Goal: Book appointment/travel/reservation

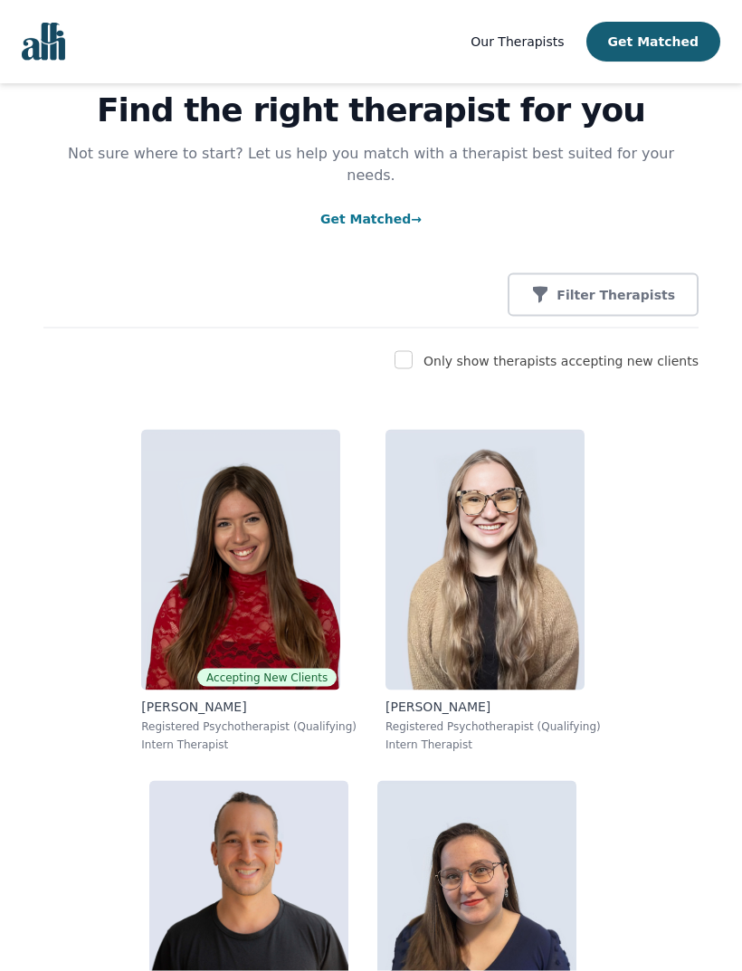
scroll to position [79, 0]
click at [204, 464] on img at bounding box center [240, 559] width 199 height 261
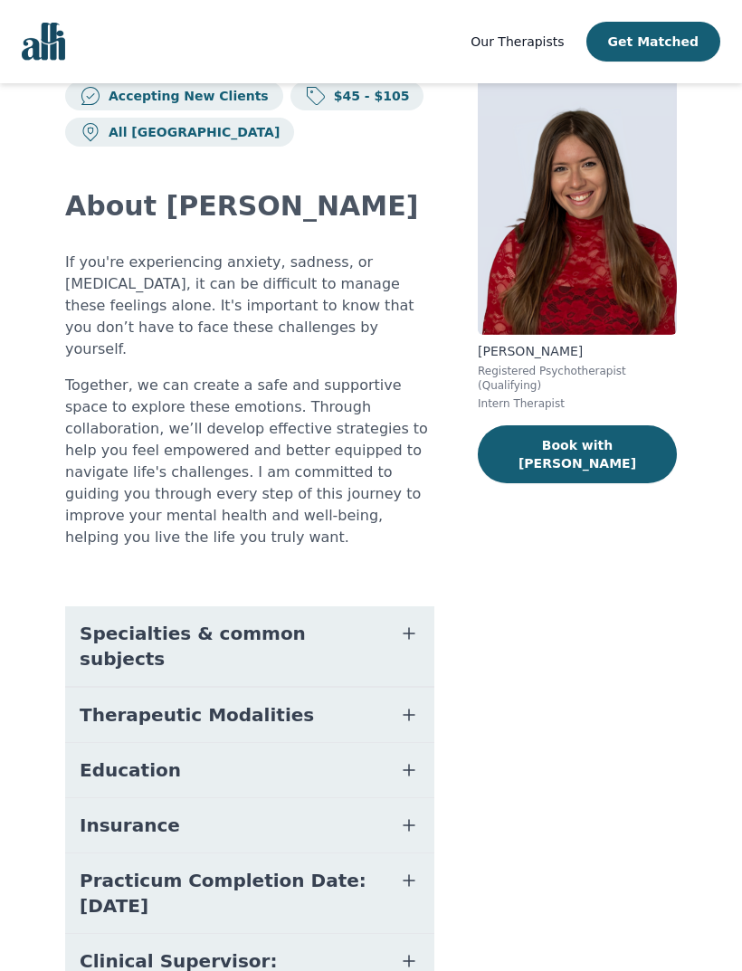
scroll to position [81, 0]
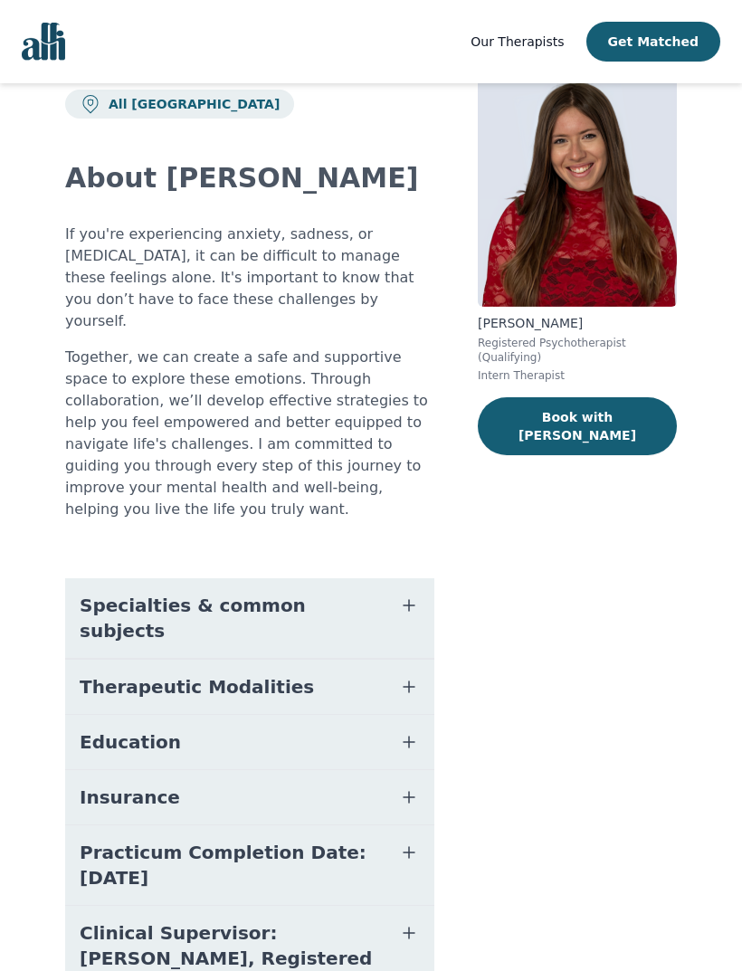
click at [133, 592] on span "Specialties & common subjects" at bounding box center [228, 617] width 297 height 51
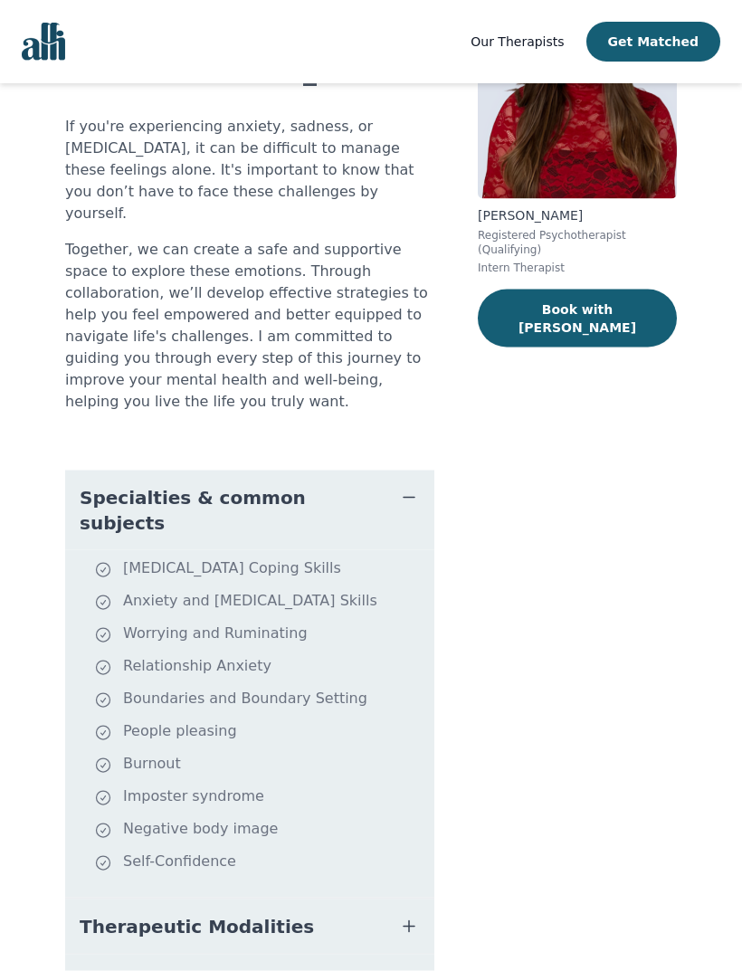
scroll to position [190, 0]
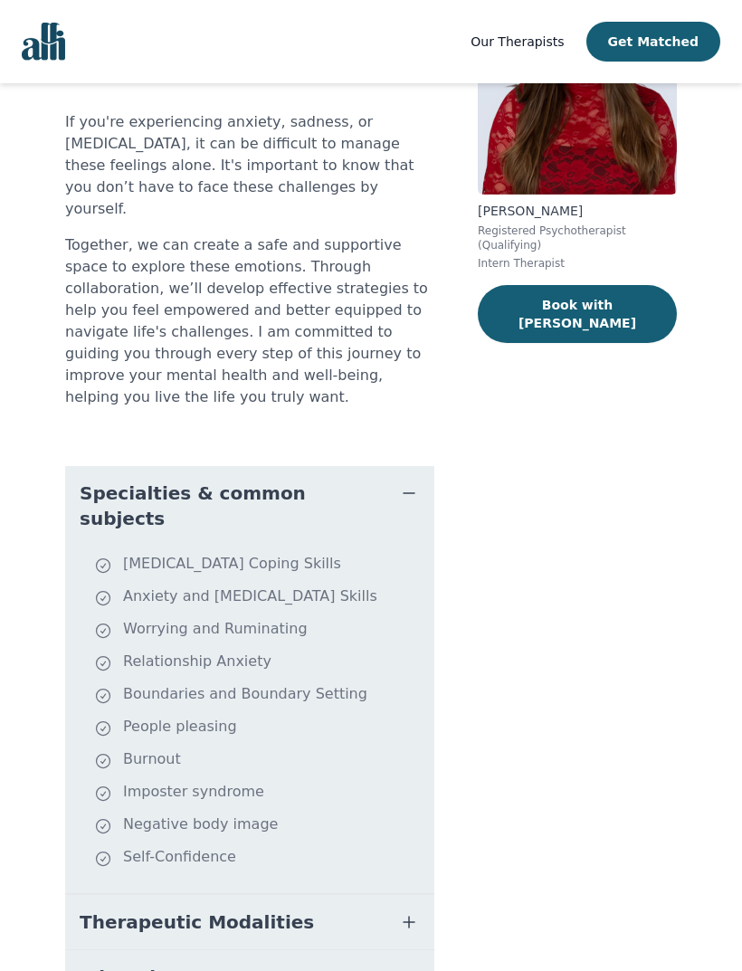
click at [200, 480] on span "Specialties & common subjects" at bounding box center [228, 505] width 297 height 51
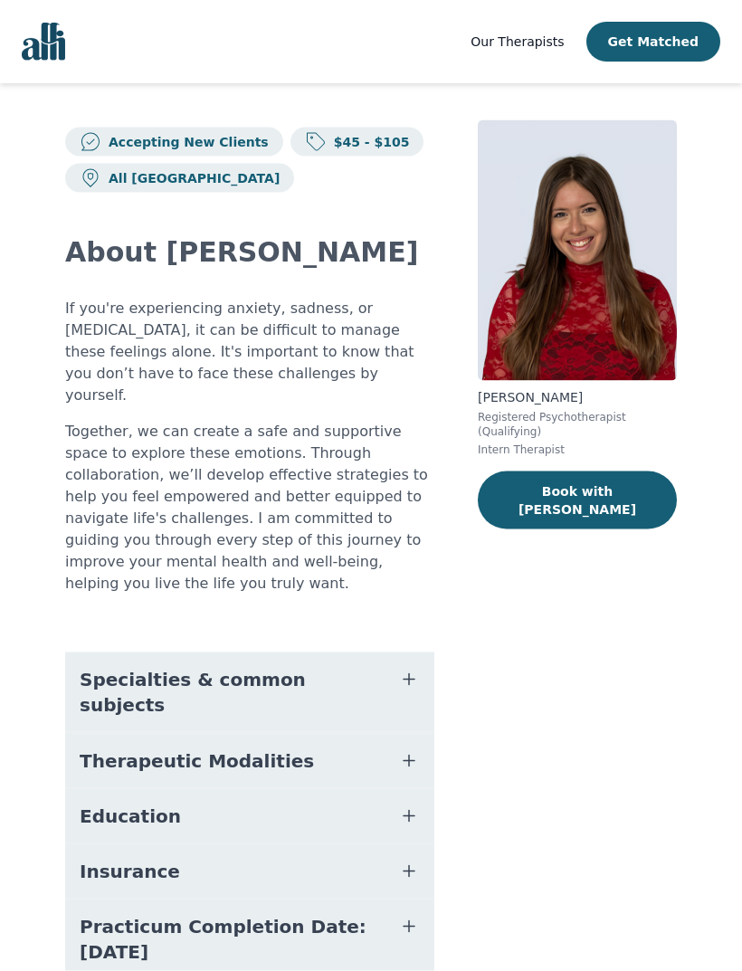
scroll to position [0, 0]
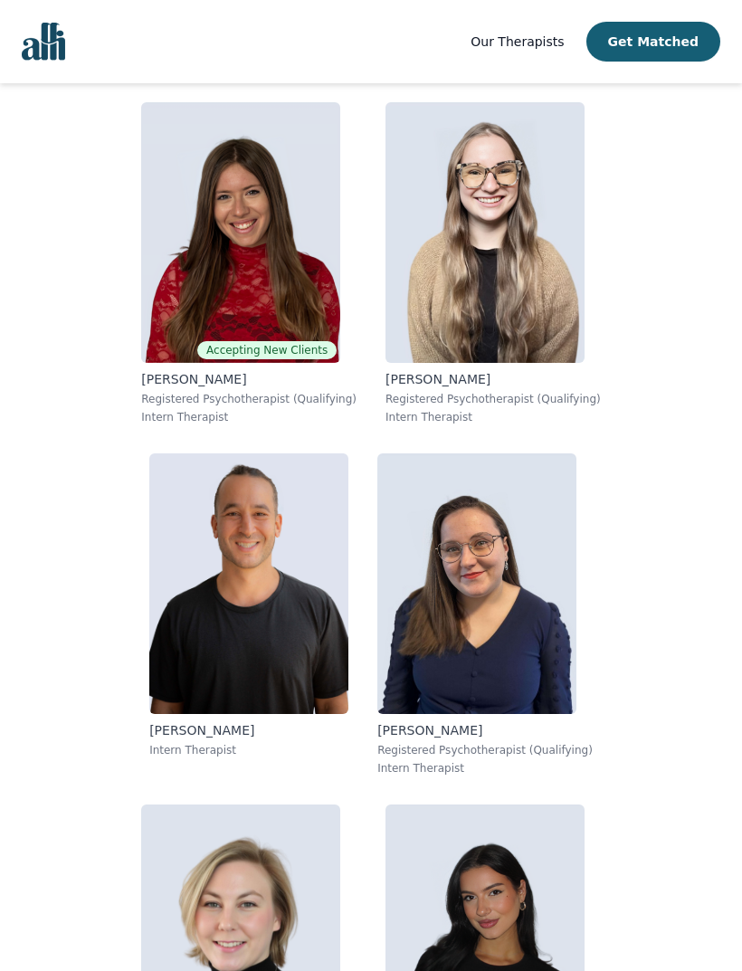
scroll to position [457, 0]
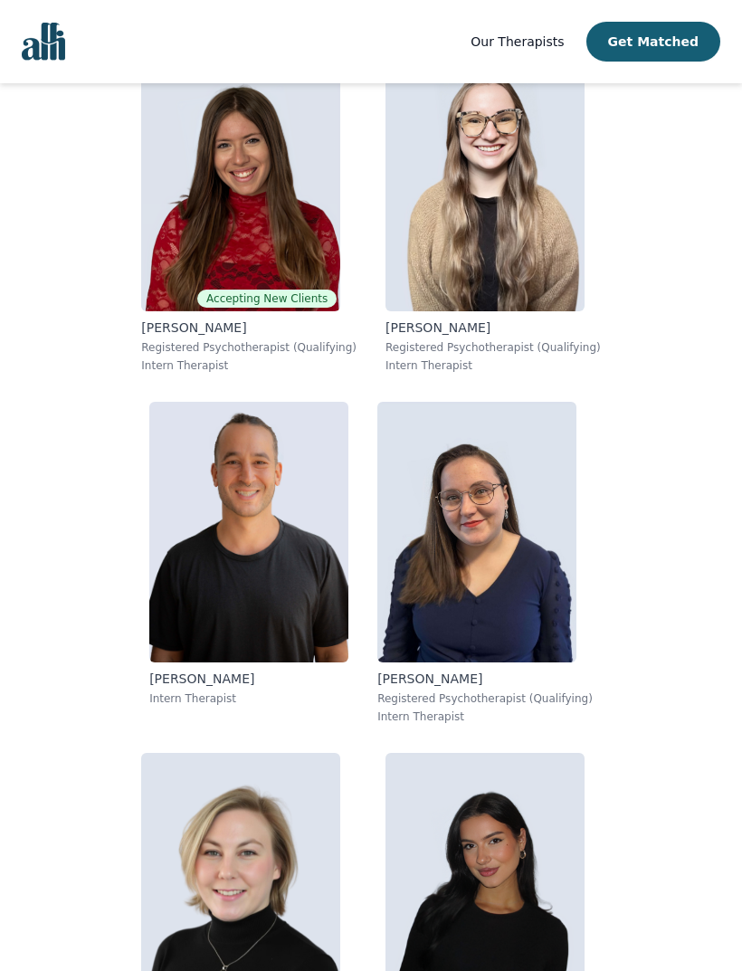
click at [196, 454] on img at bounding box center [248, 532] width 199 height 261
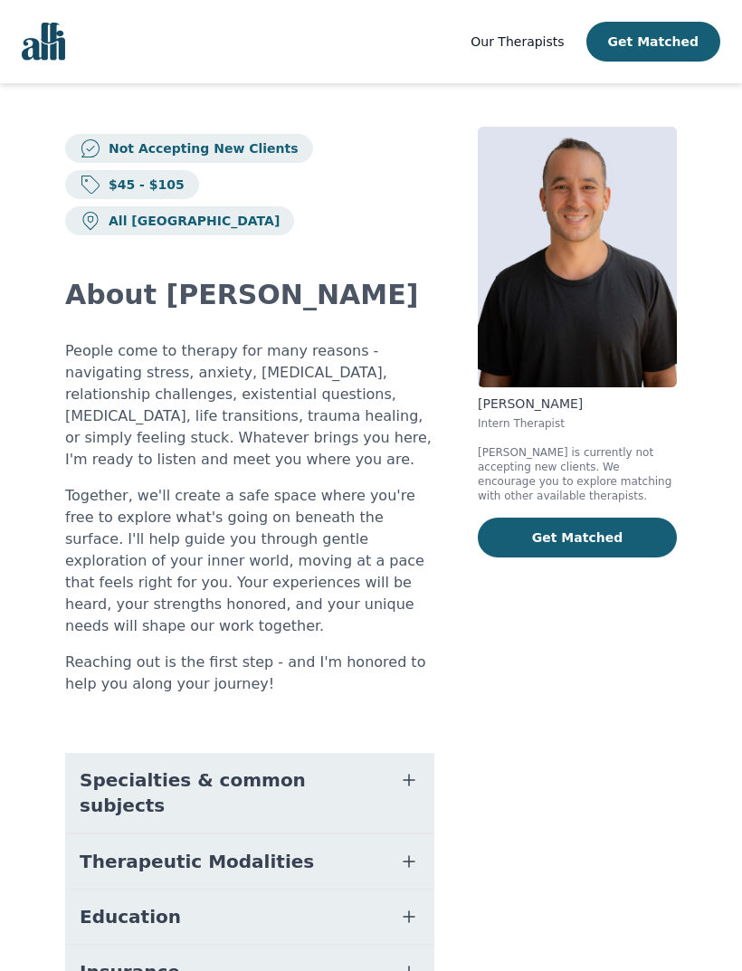
click at [92, 767] on span "Specialties & common subjects" at bounding box center [228, 792] width 297 height 51
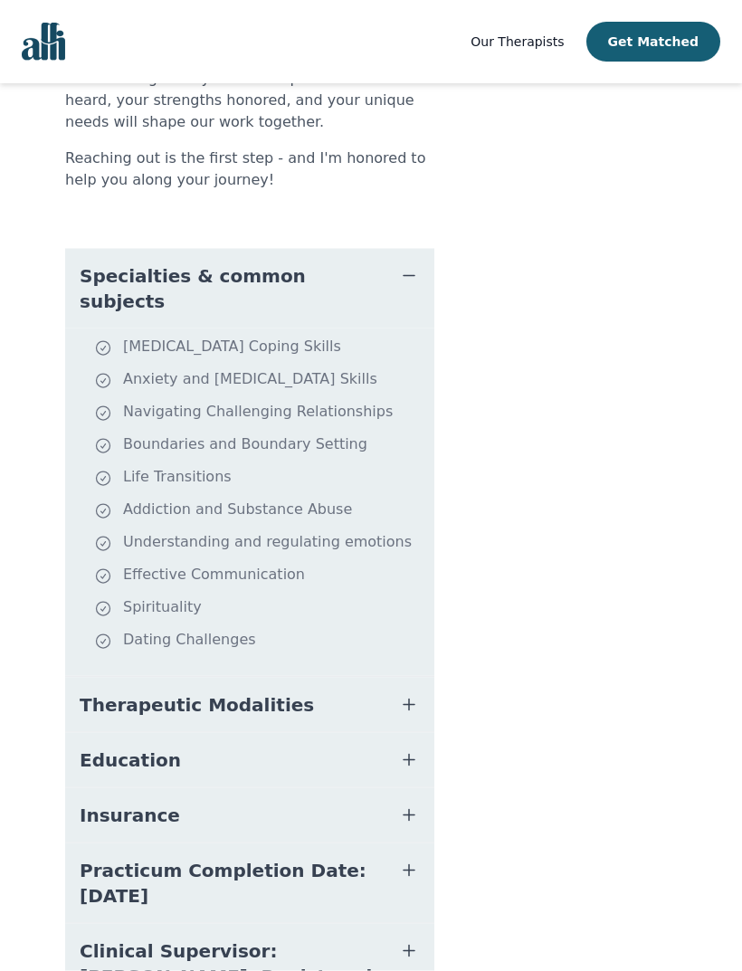
scroll to position [507, 0]
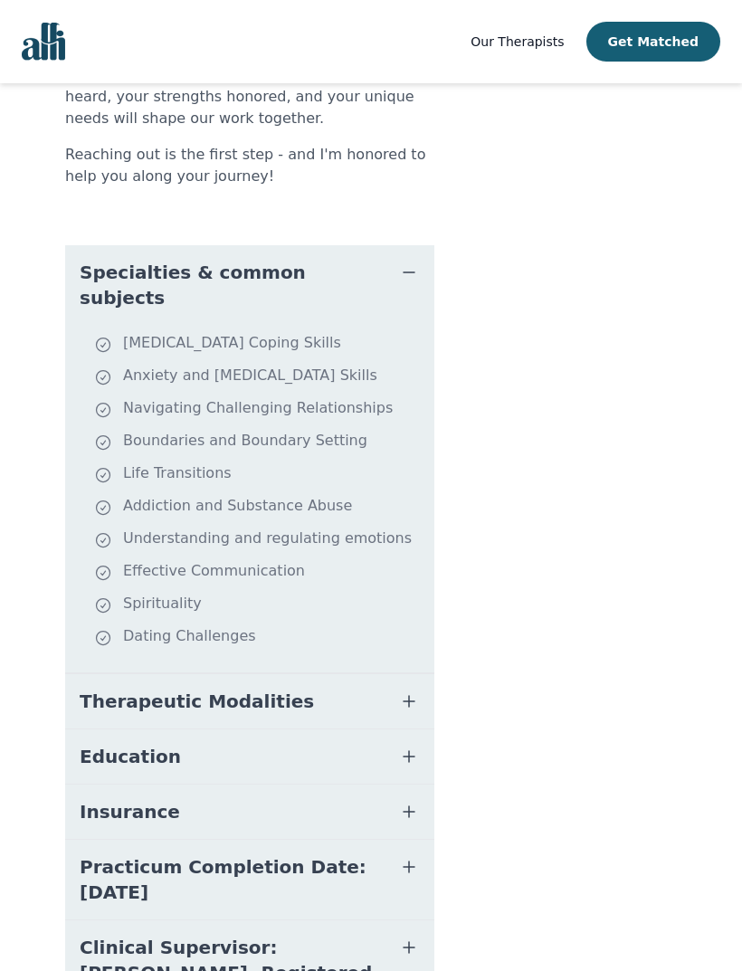
click at [83, 688] on span "Therapeutic Modalities" at bounding box center [197, 700] width 234 height 25
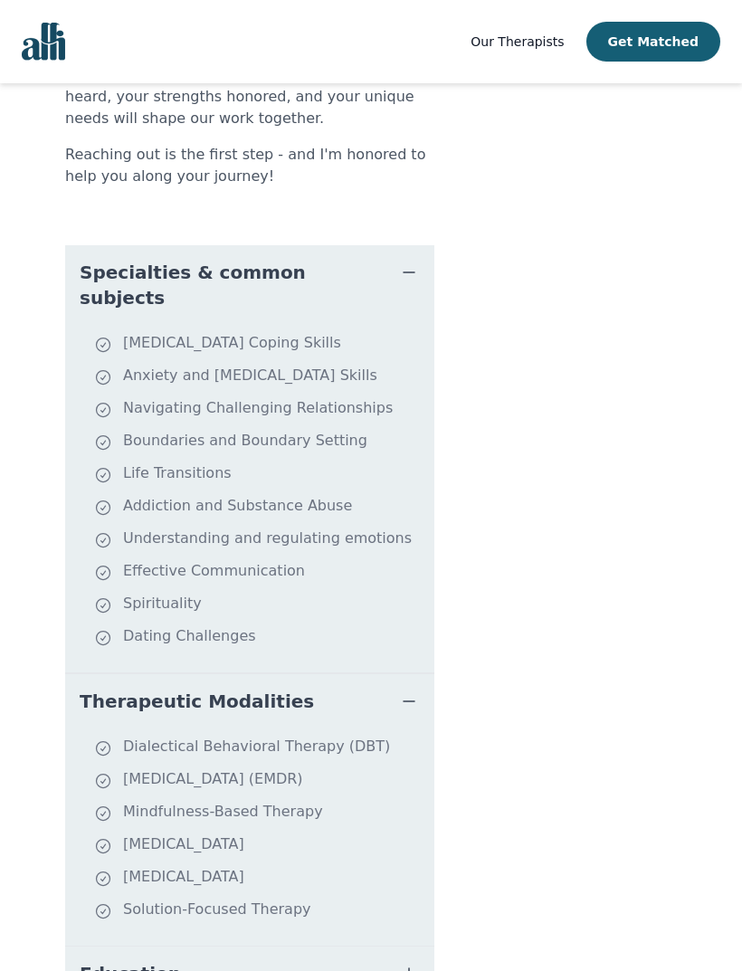
click at [84, 688] on span "Therapeutic Modalities" at bounding box center [197, 700] width 234 height 25
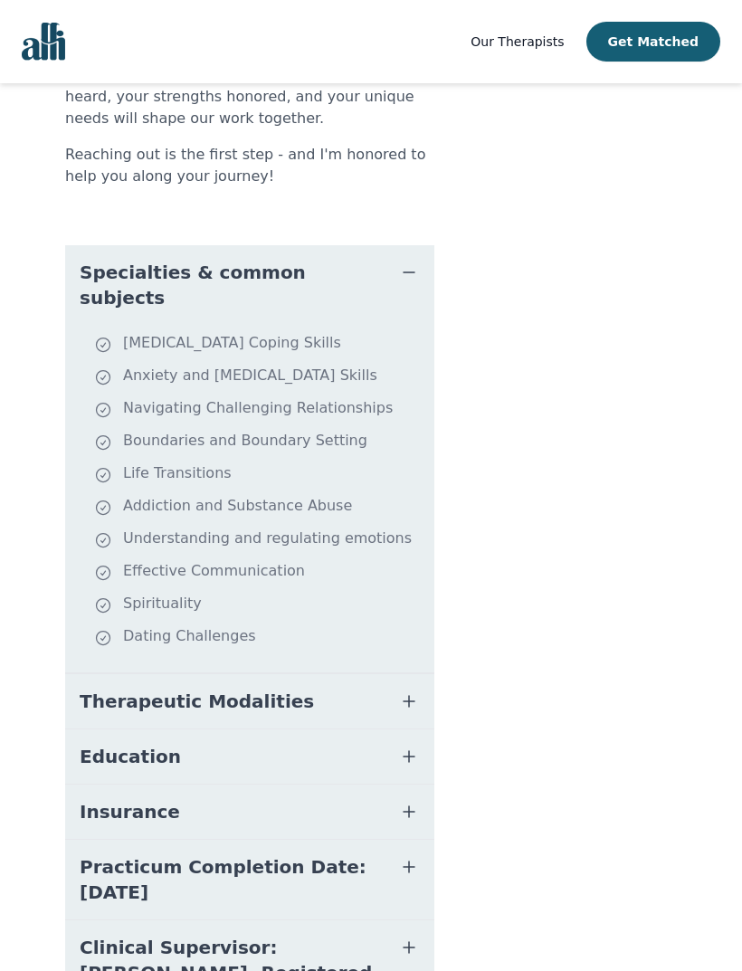
click at [82, 674] on button "Therapeutic Modalities" at bounding box center [249, 701] width 369 height 54
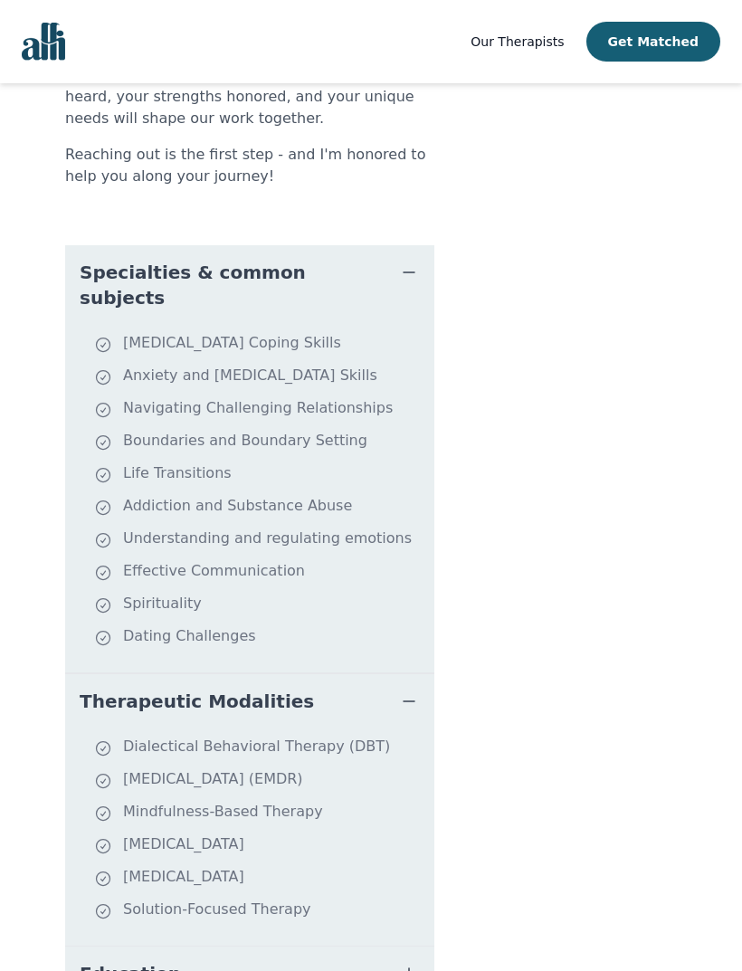
click at [84, 674] on button "Therapeutic Modalities" at bounding box center [249, 701] width 369 height 54
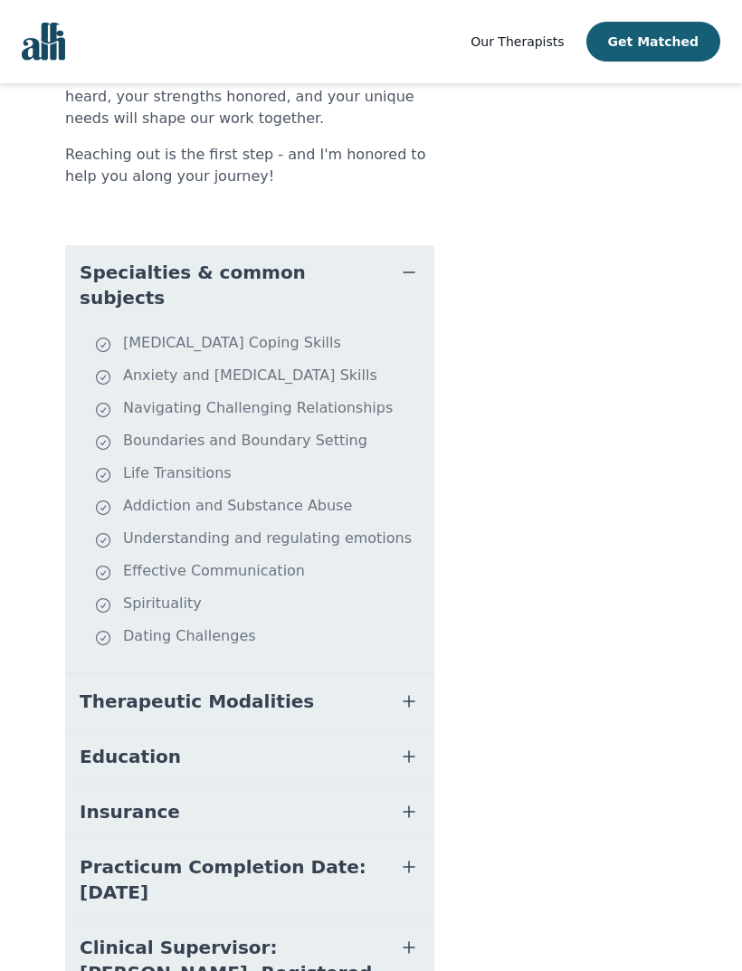
click at [86, 744] on span "Education" at bounding box center [130, 756] width 101 height 25
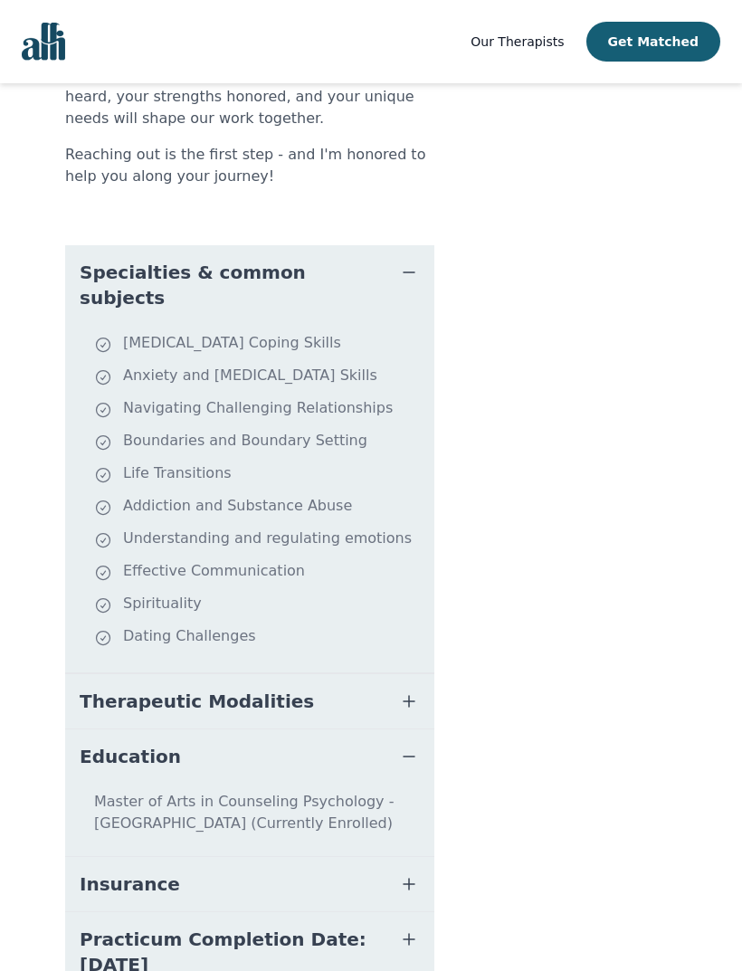
click at [88, 729] on button "Education" at bounding box center [249, 756] width 369 height 54
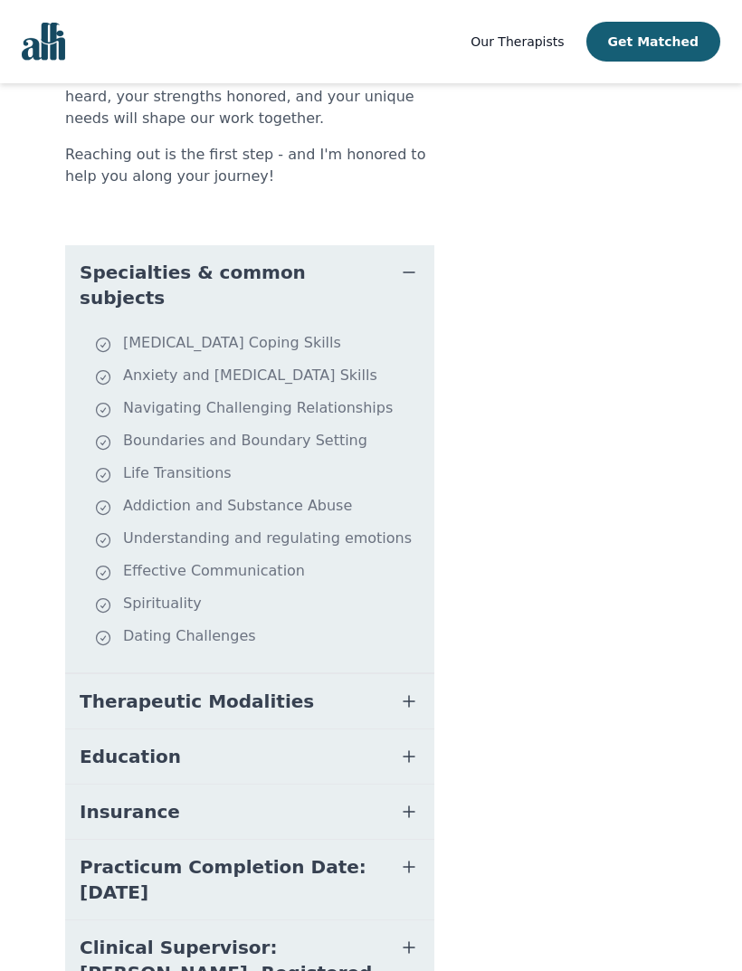
click at [83, 784] on button "Insurance" at bounding box center [249, 811] width 369 height 54
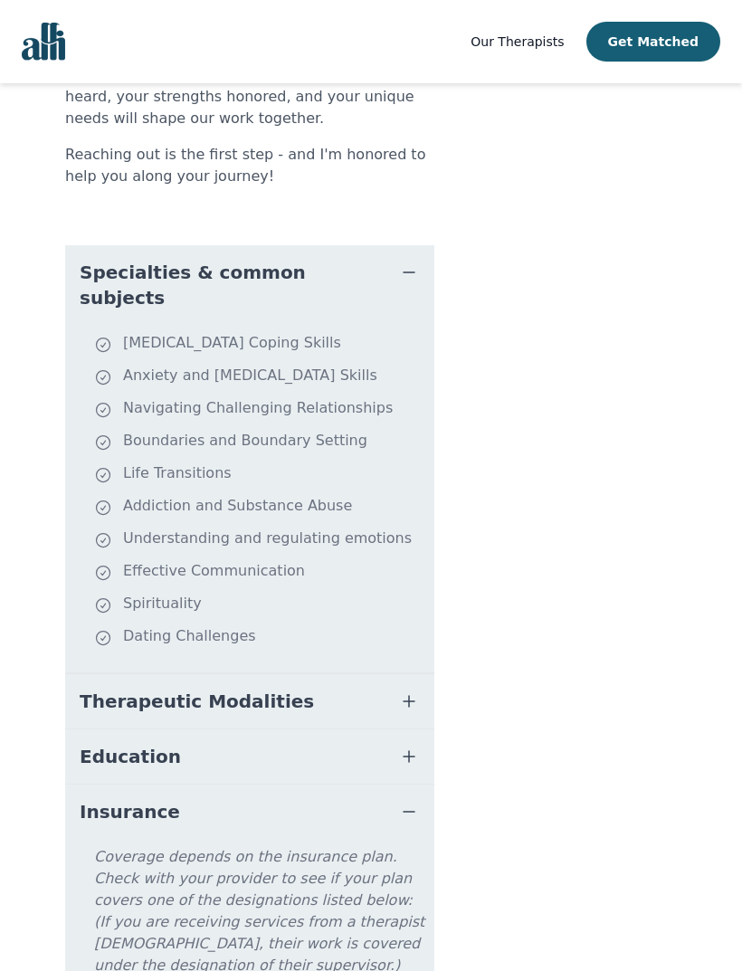
click at [83, 784] on button "Insurance" at bounding box center [249, 811] width 369 height 54
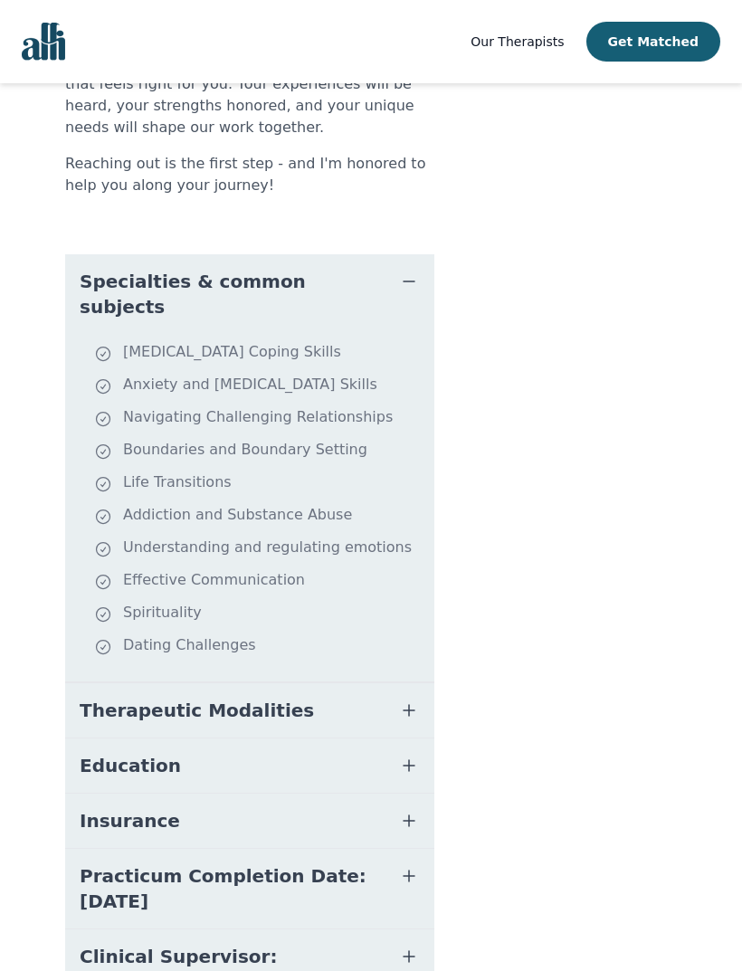
scroll to position [493, 0]
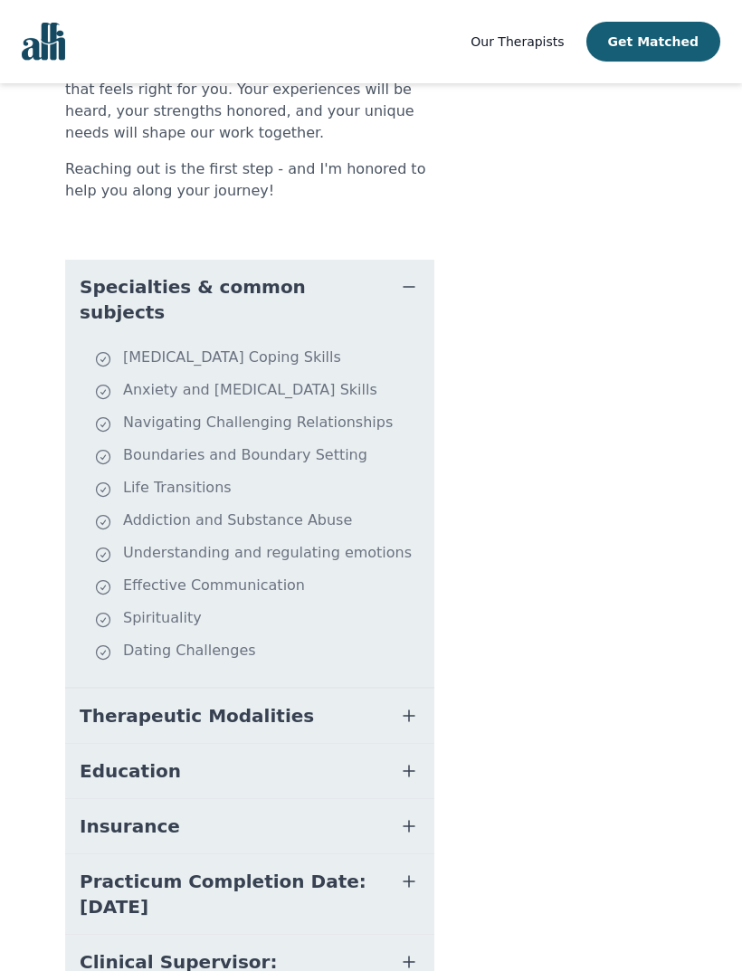
click at [92, 934] on button "Clinical Supervisor: [PERSON_NAME], Registered Psychotherapist" at bounding box center [249, 986] width 369 height 105
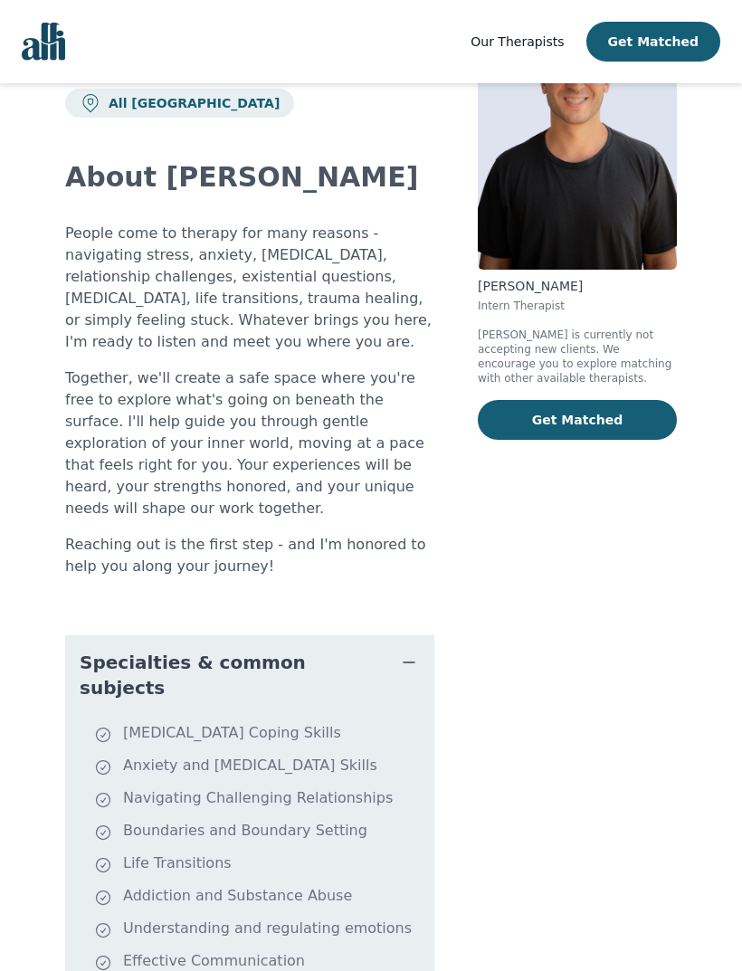
scroll to position [0, 0]
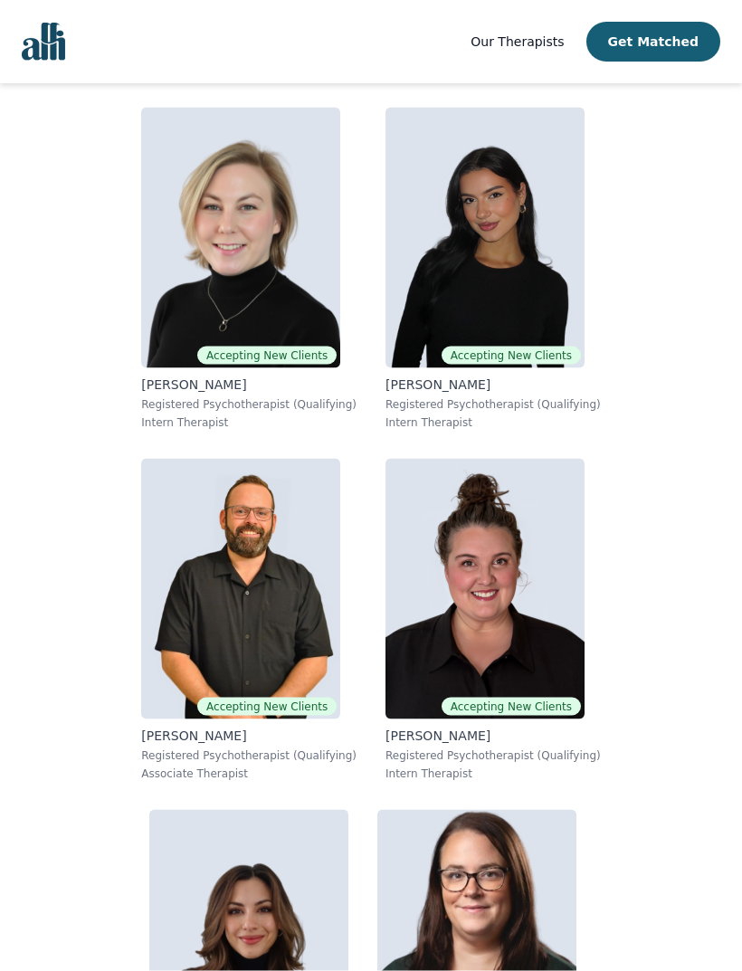
scroll to position [1104, 0]
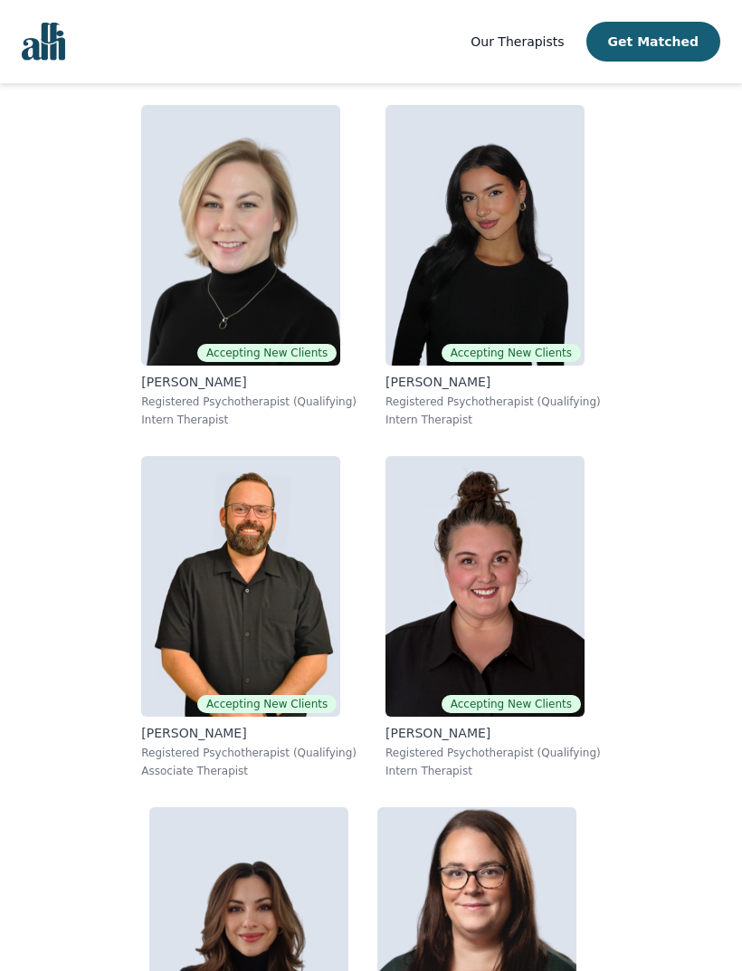
click at [557, 238] on img at bounding box center [484, 235] width 199 height 261
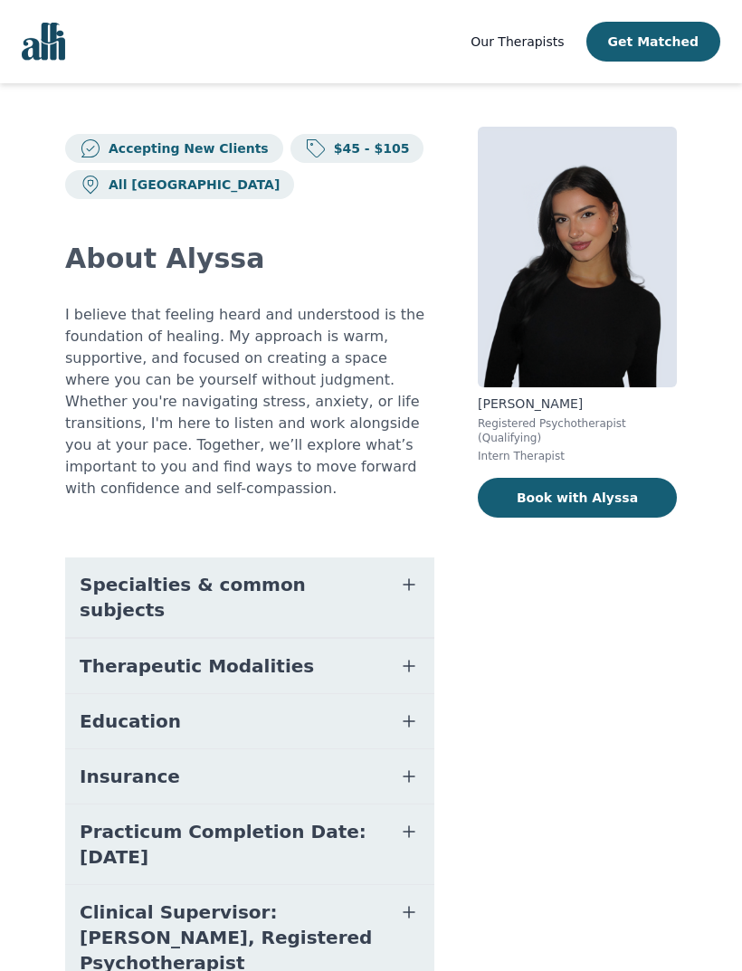
scroll to position [1, 0]
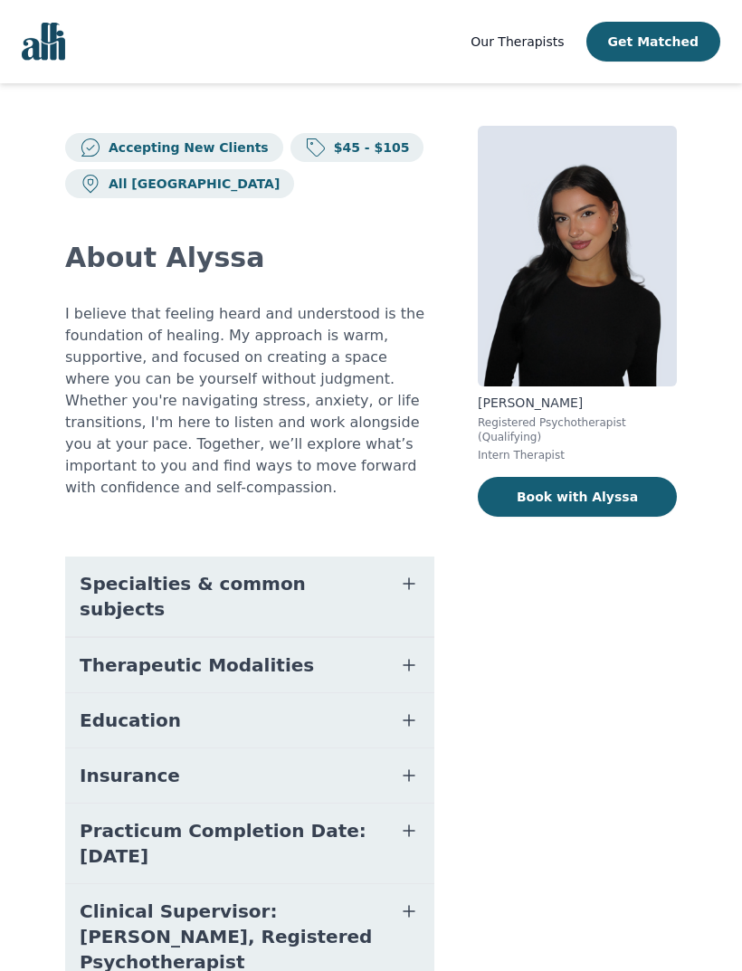
click at [100, 571] on span "Specialties & common subjects" at bounding box center [228, 596] width 297 height 51
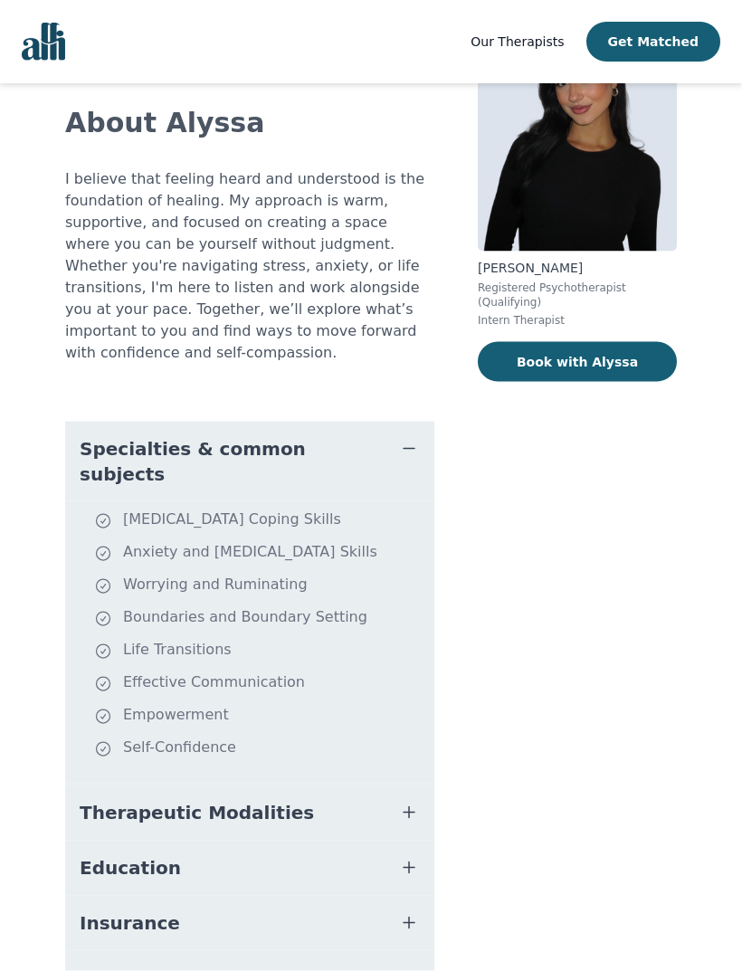
scroll to position [142, 0]
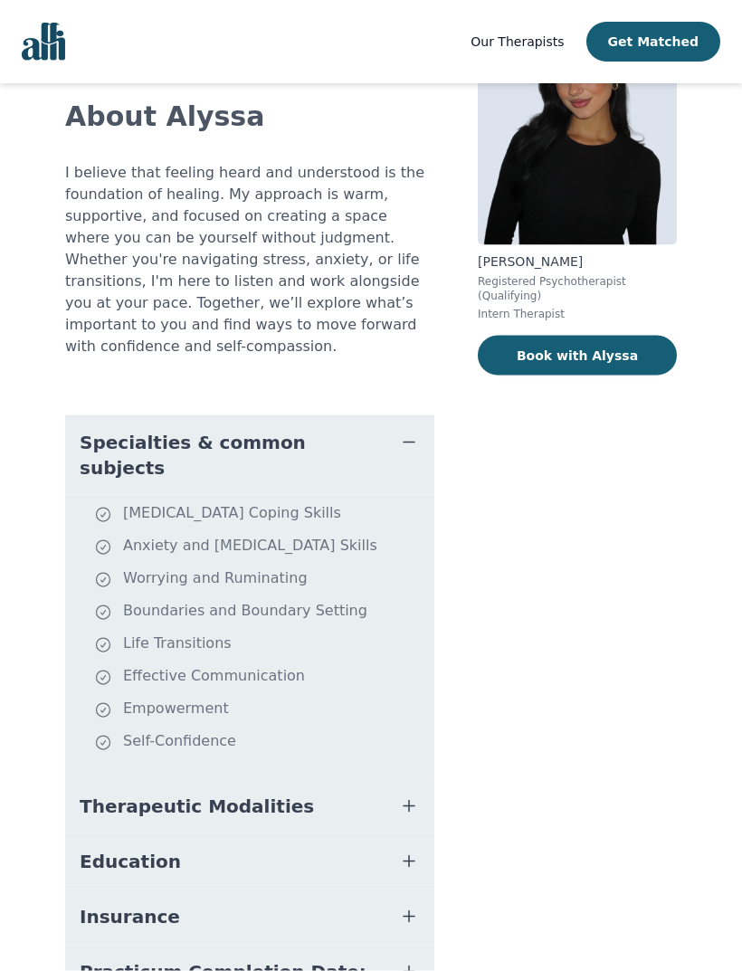
click at [133, 431] on span "Specialties & common subjects" at bounding box center [228, 455] width 297 height 51
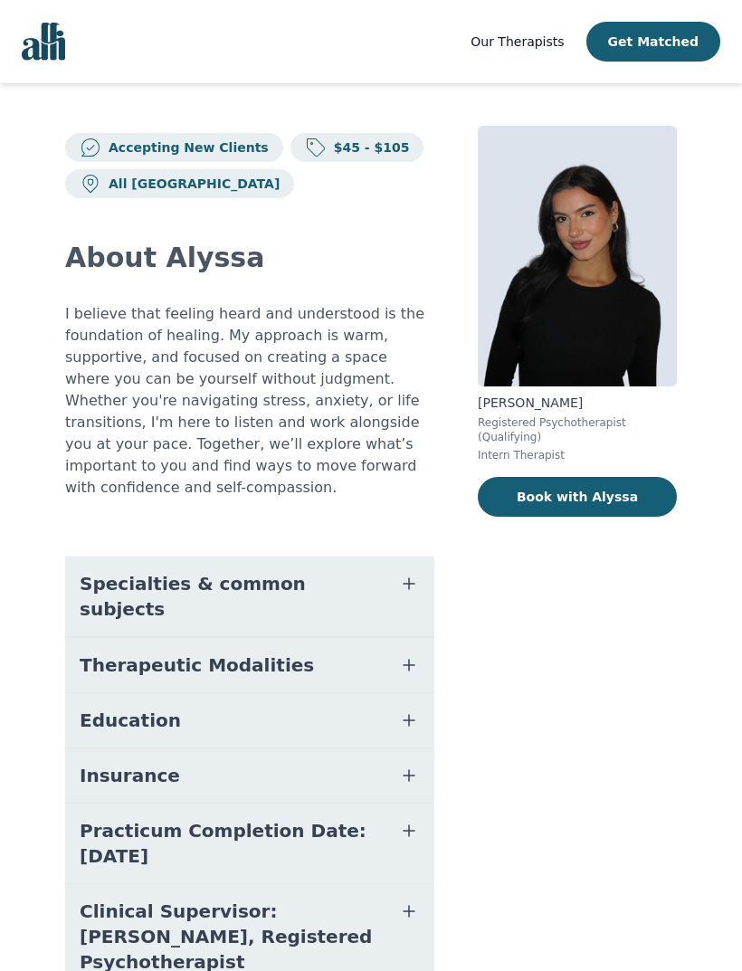
scroll to position [0, 0]
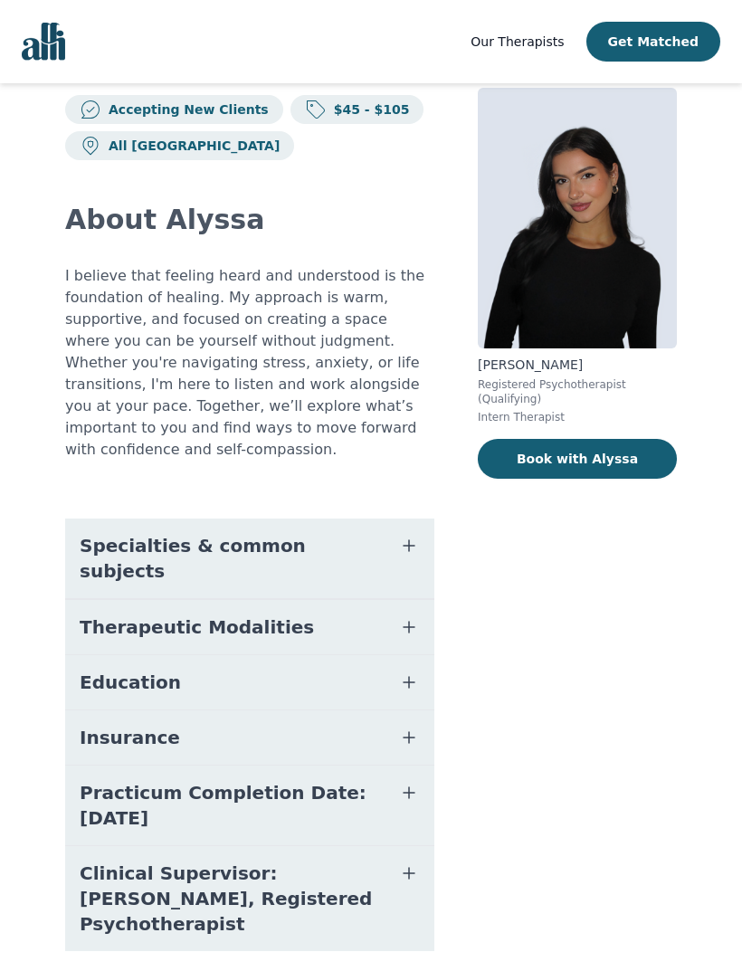
scroll to position [59, 0]
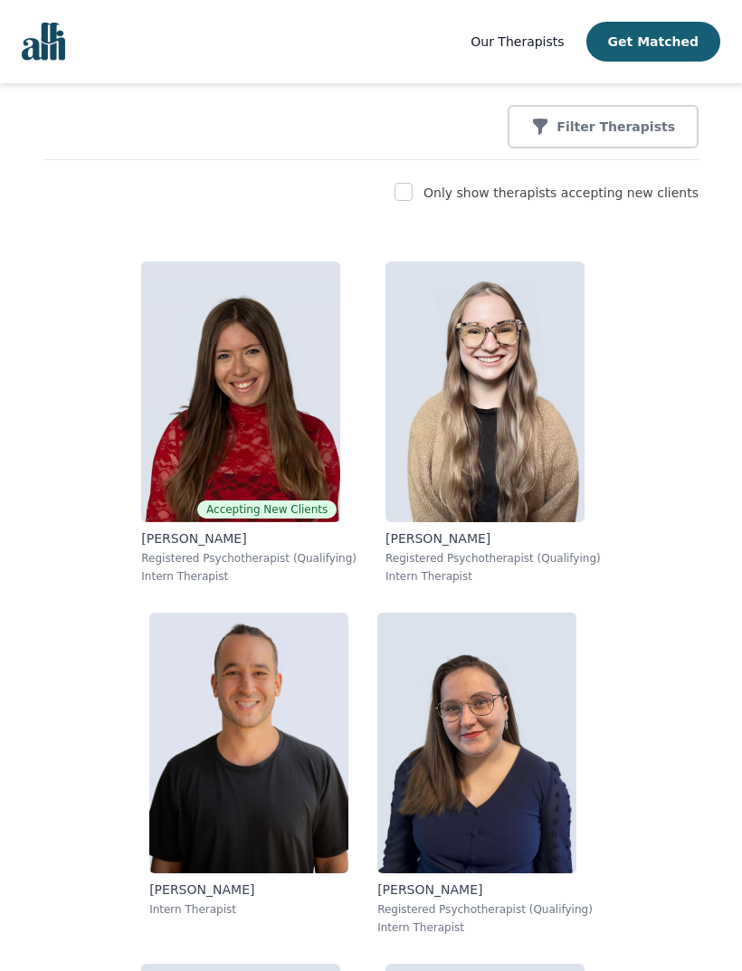
click at [547, 322] on img at bounding box center [484, 391] width 199 height 261
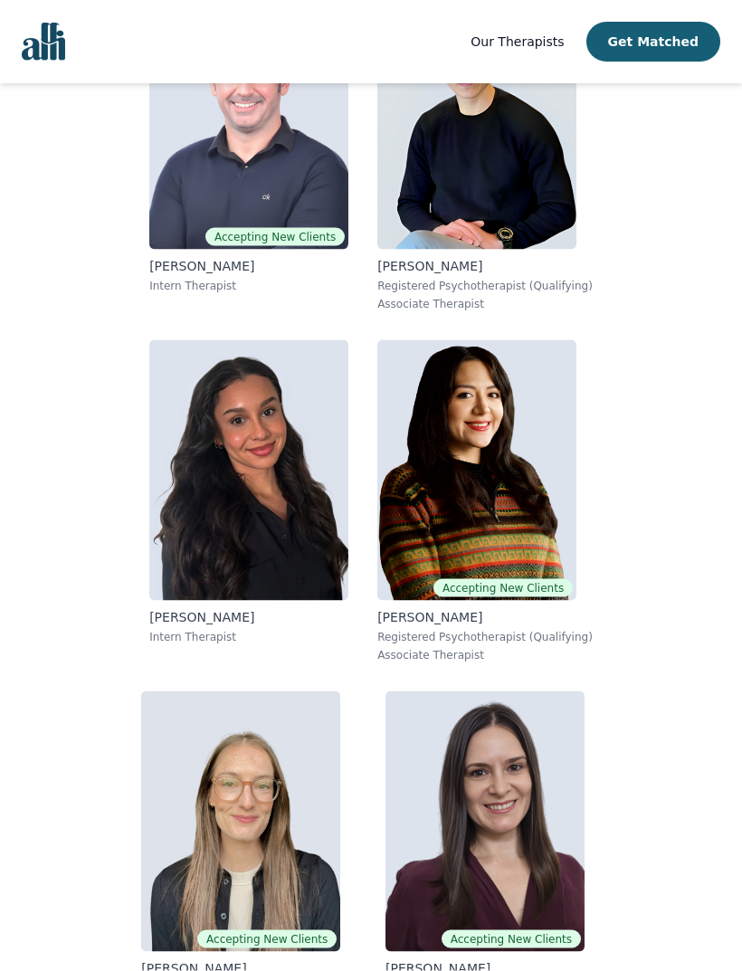
scroll to position [8779, 0]
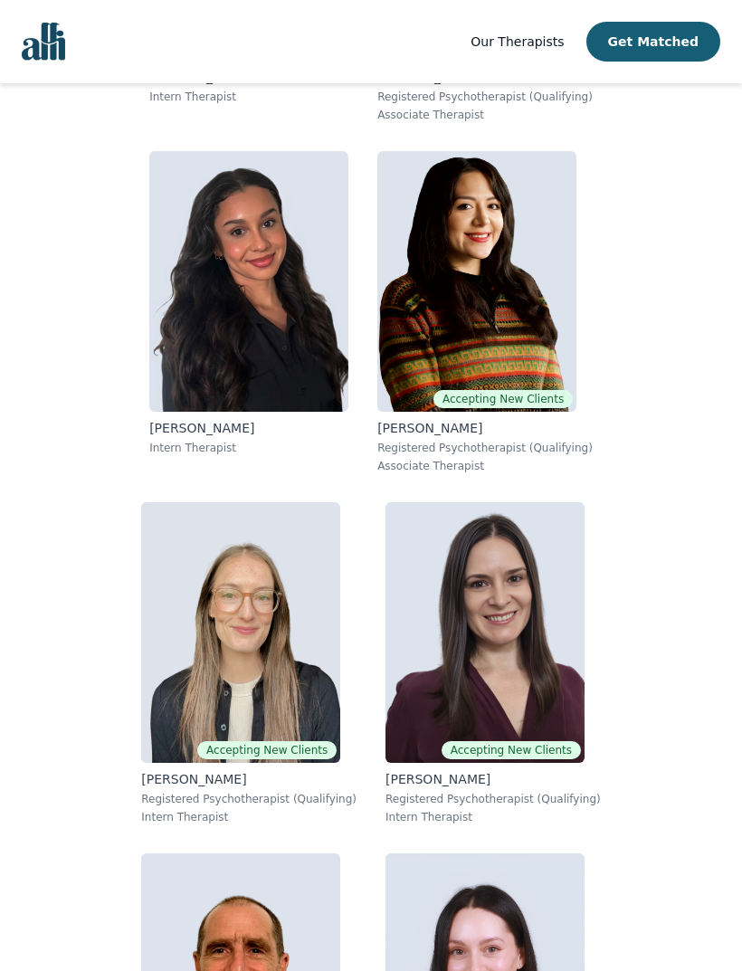
click at [547, 298] on img at bounding box center [476, 281] width 199 height 261
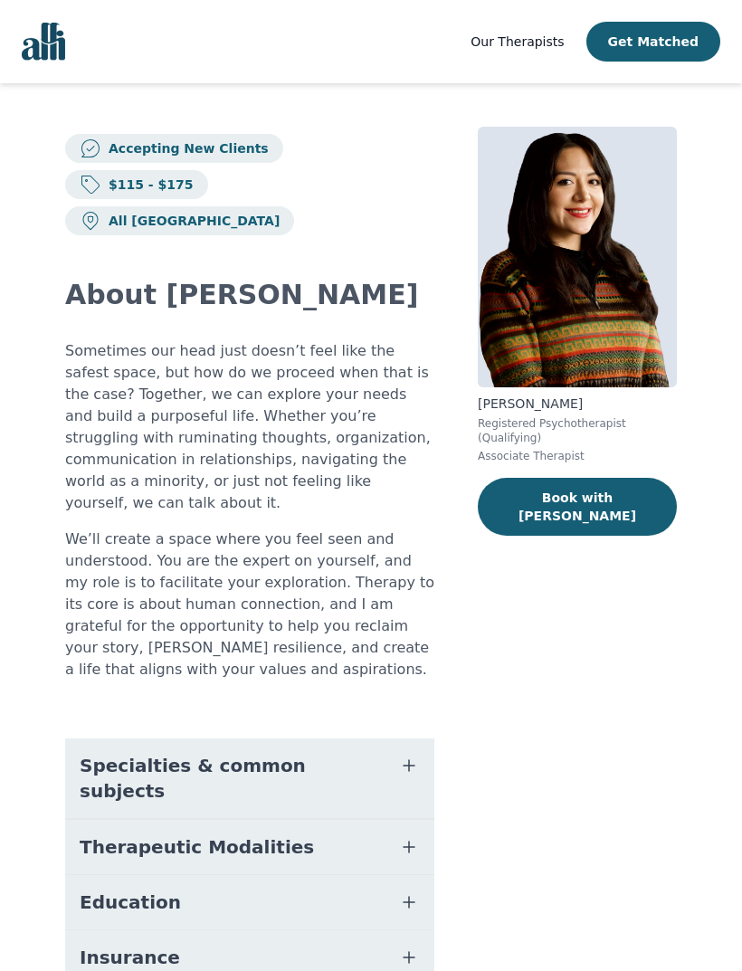
click at [75, 738] on button "Specialties & common subjects" at bounding box center [249, 778] width 369 height 80
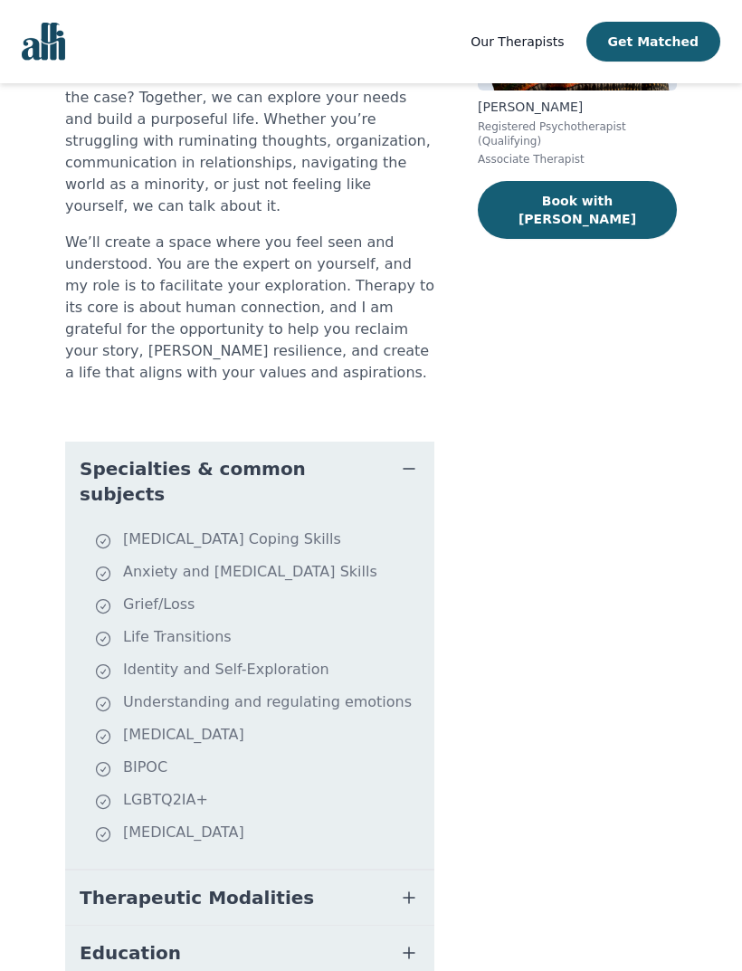
scroll to position [307, 0]
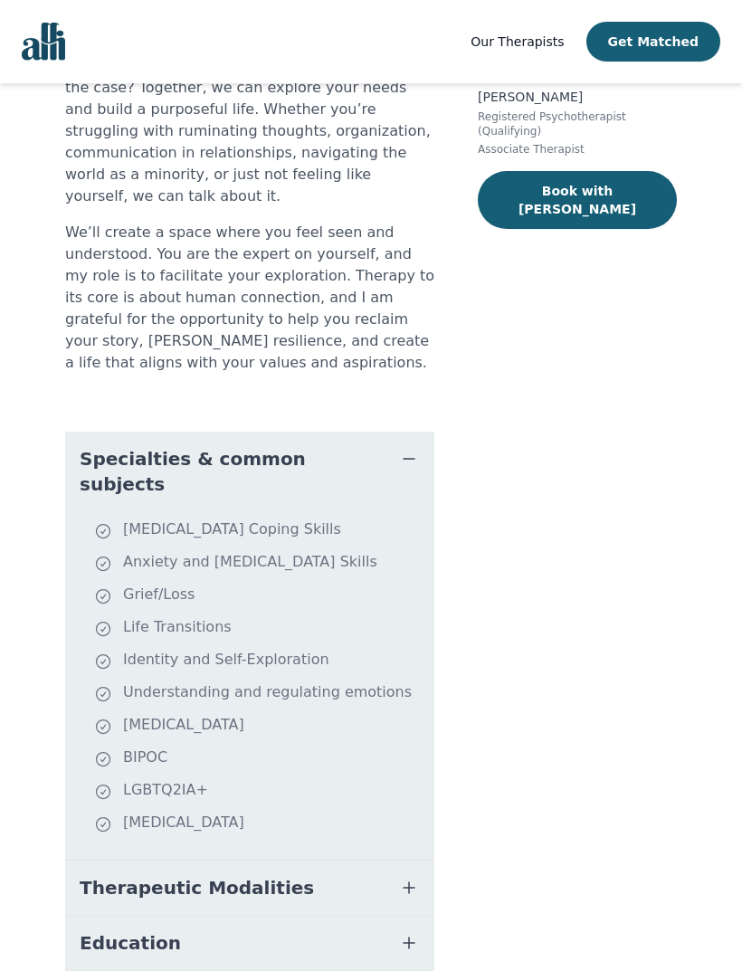
click at [83, 930] on span "Education" at bounding box center [130, 942] width 101 height 25
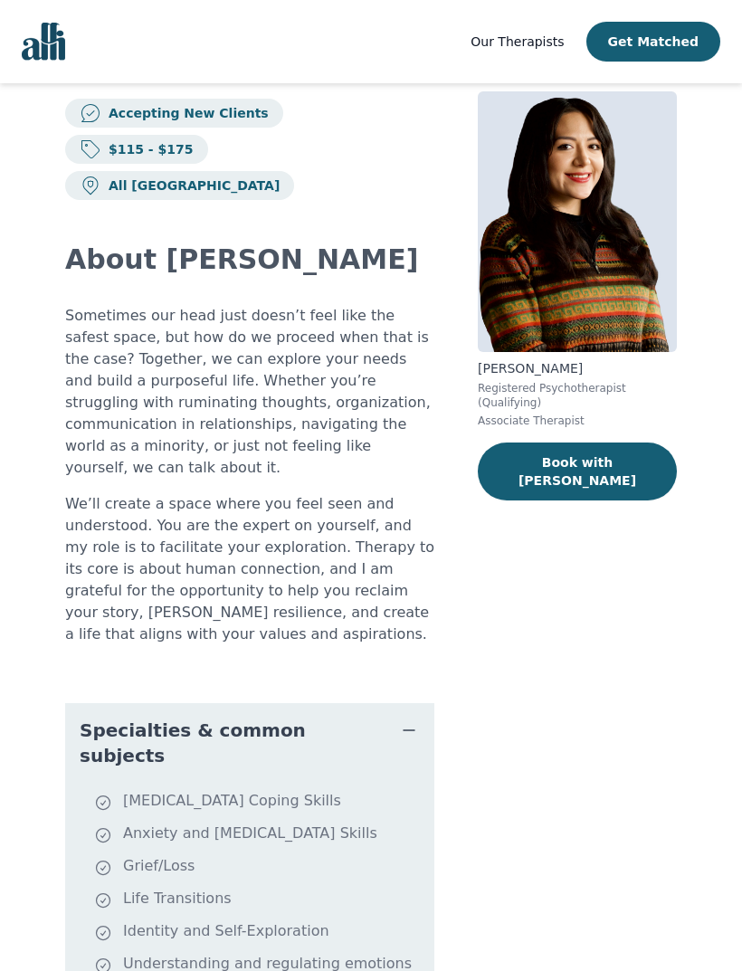
scroll to position [0, 0]
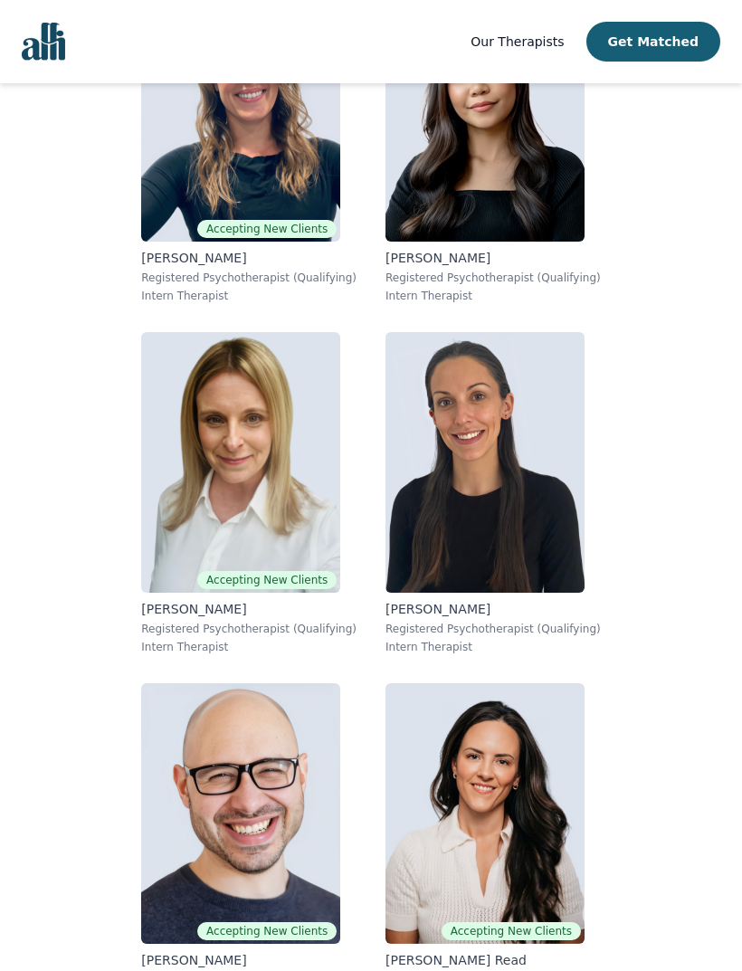
scroll to position [27220, 0]
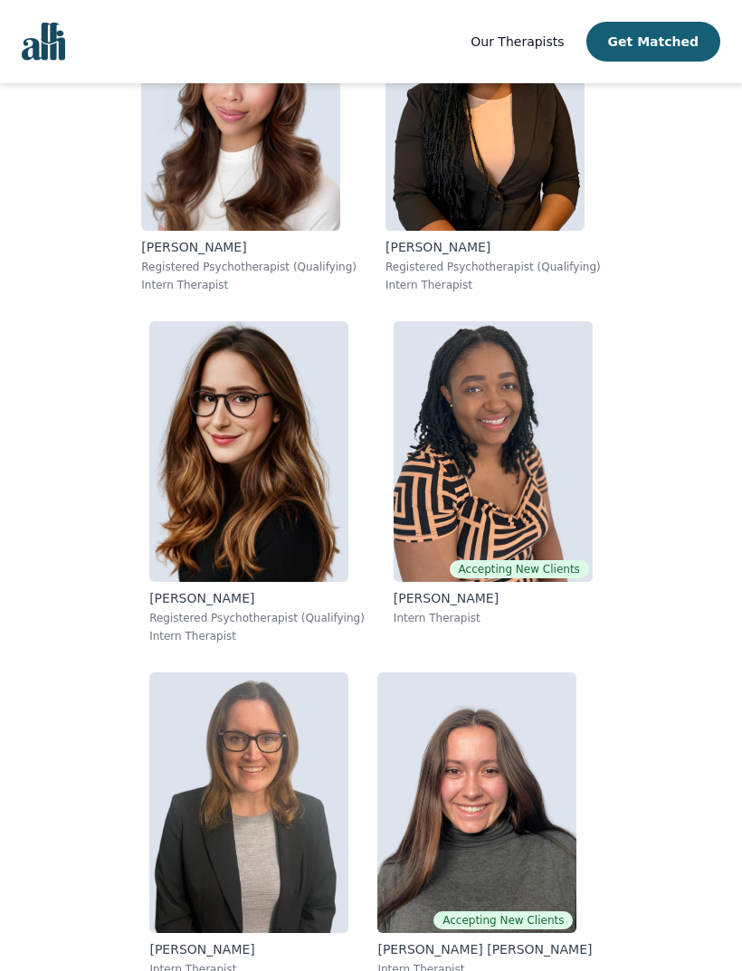
click at [533, 706] on img at bounding box center [476, 802] width 199 height 261
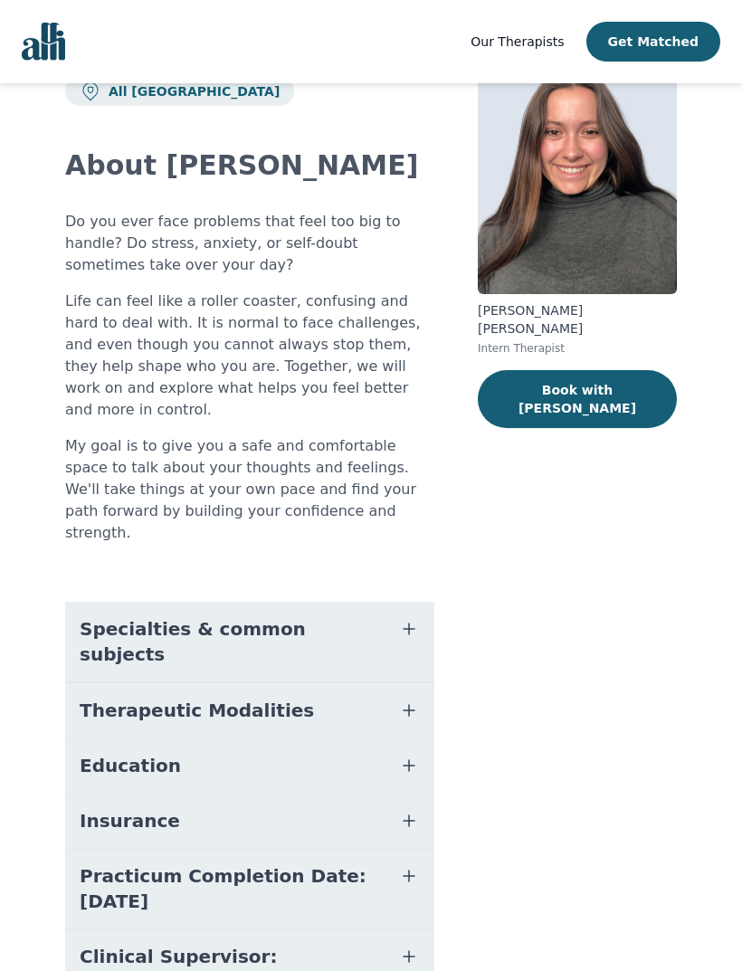
scroll to position [117, 0]
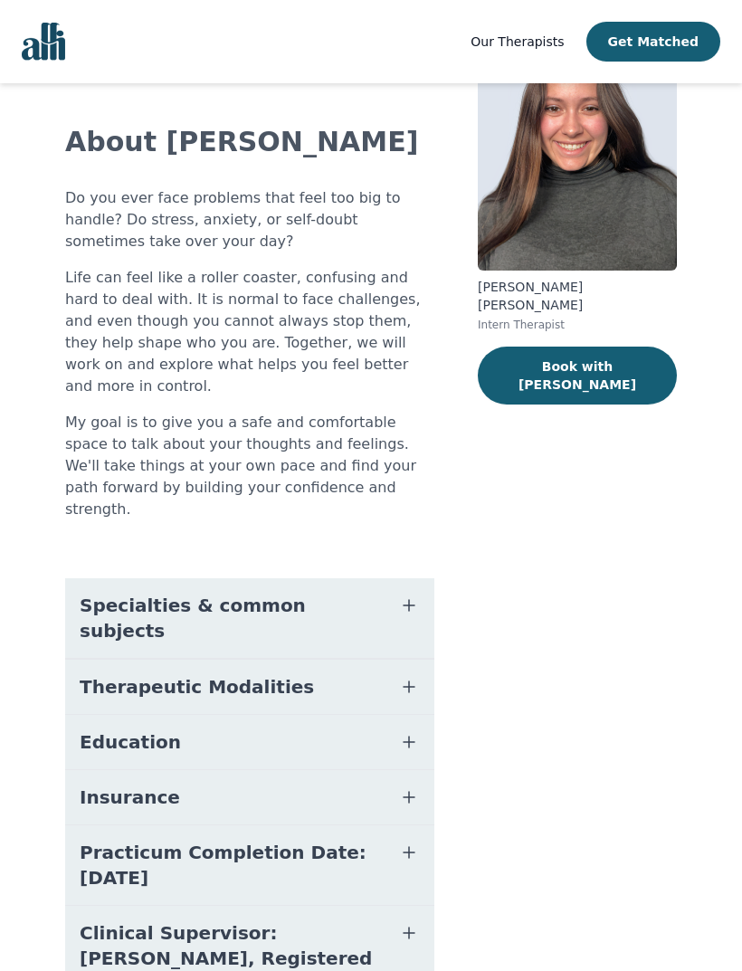
click at [399, 594] on icon "button" at bounding box center [409, 605] width 22 height 22
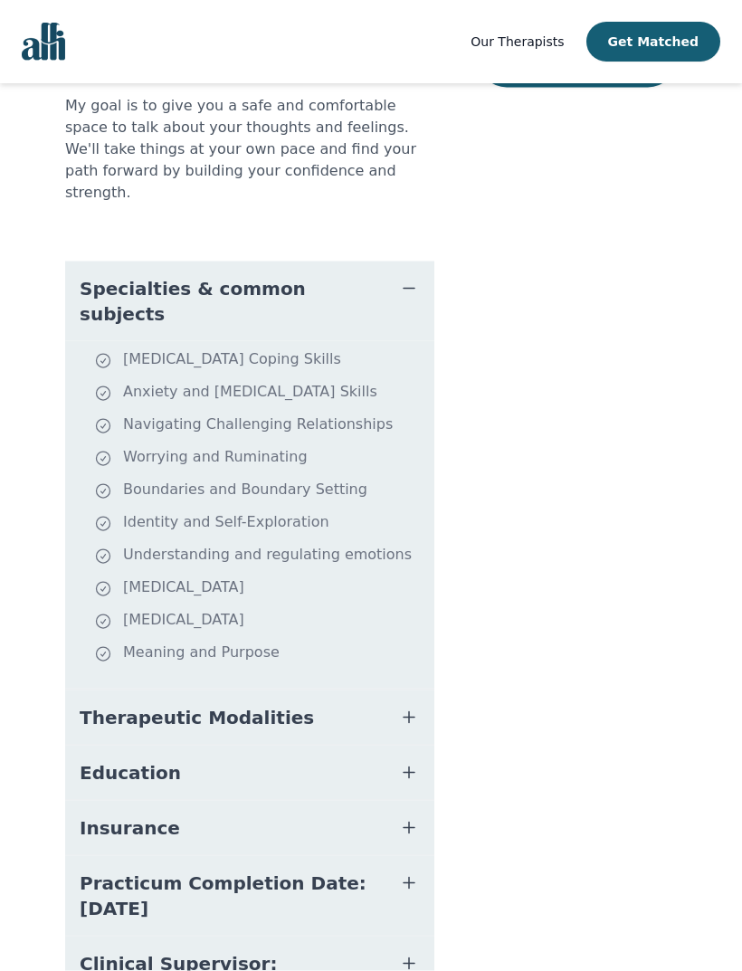
scroll to position [464, 0]
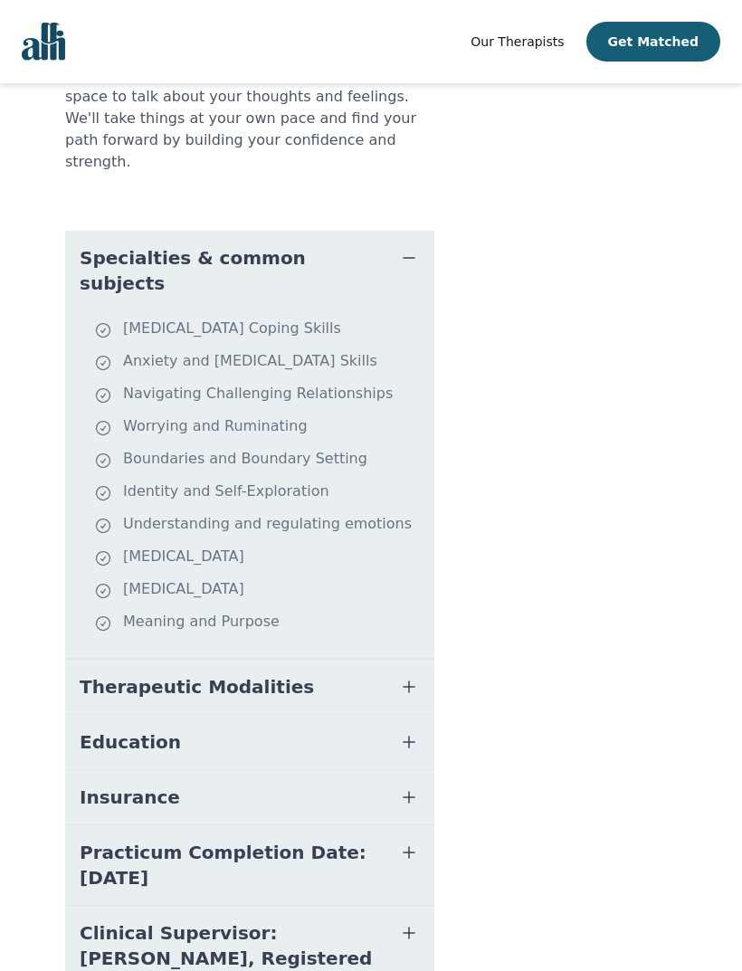
click at [395, 770] on button "Insurance" at bounding box center [249, 797] width 369 height 54
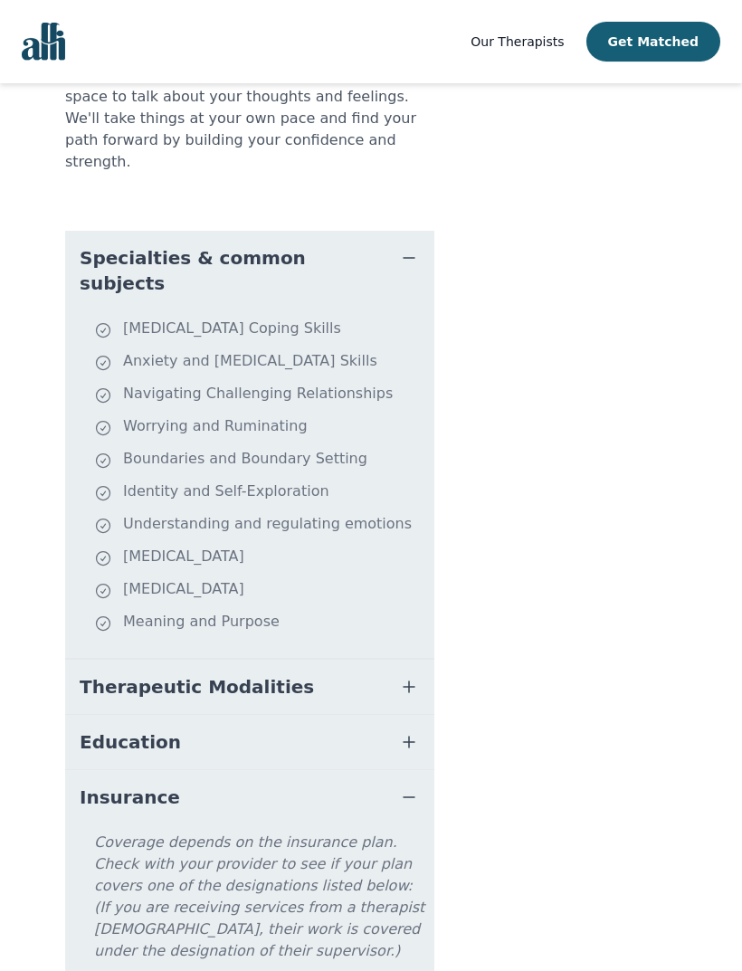
click at [401, 715] on button "Education" at bounding box center [249, 742] width 369 height 54
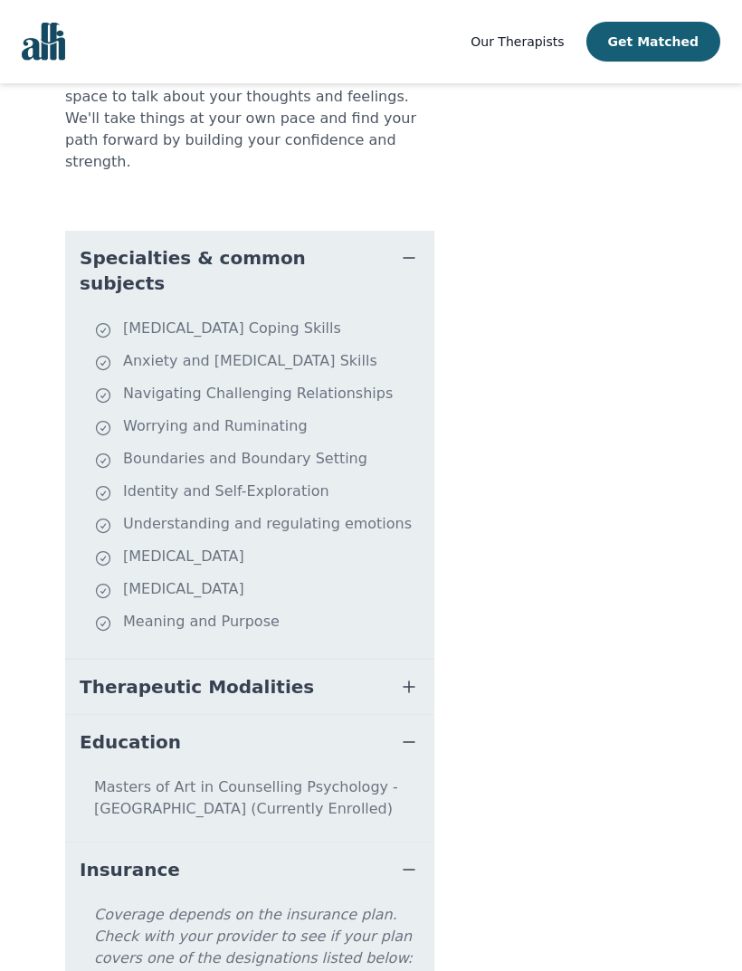
click at [409, 842] on button "Insurance" at bounding box center [249, 869] width 369 height 54
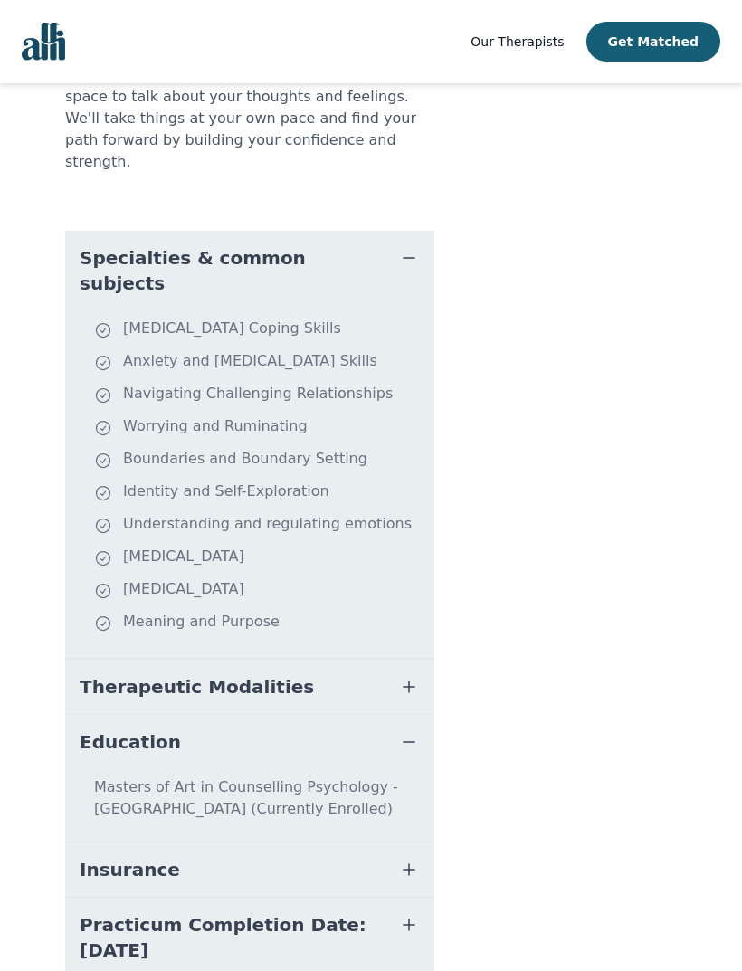
click at [411, 897] on button "Practicum Completion Date: [DATE]" at bounding box center [249, 937] width 369 height 80
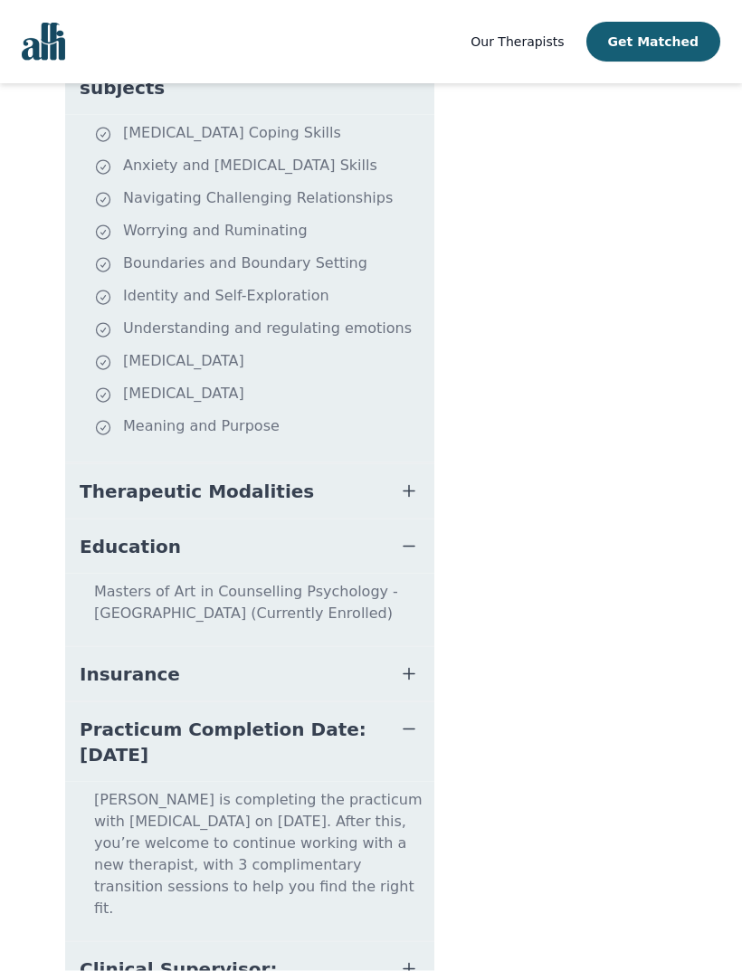
scroll to position [655, 0]
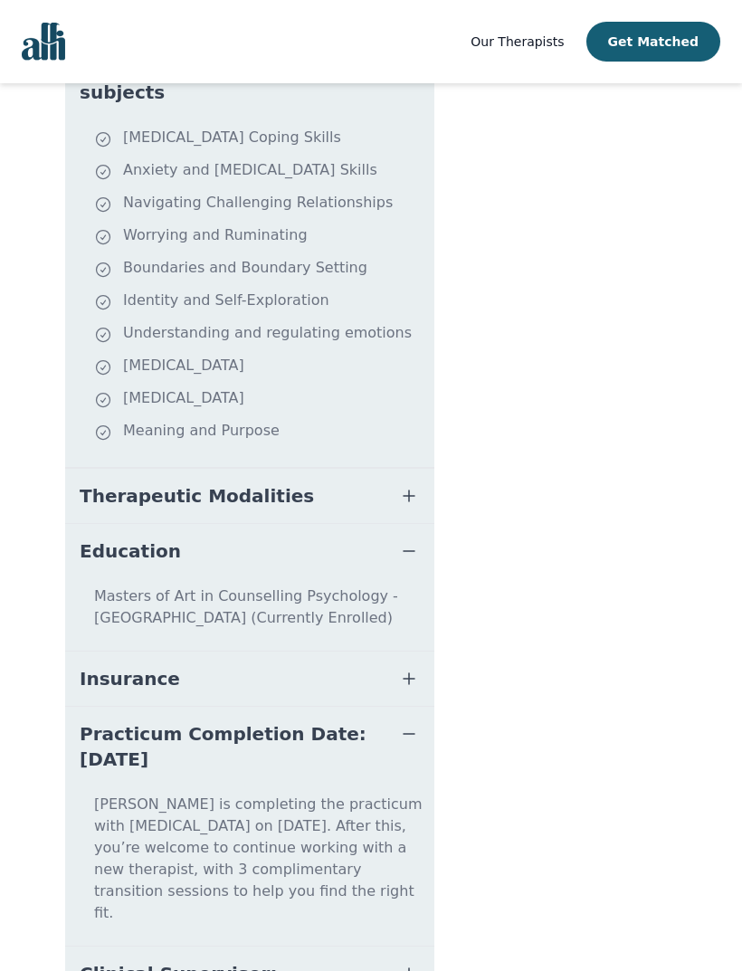
click at [412, 961] on span "button" at bounding box center [409, 973] width 22 height 25
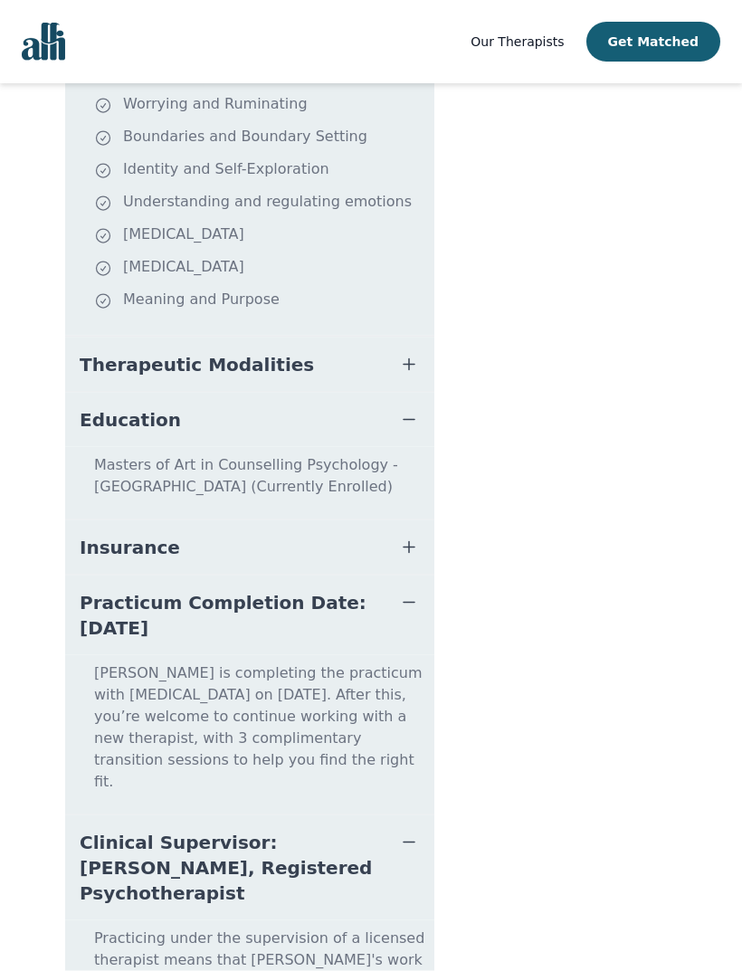
scroll to position [811, 0]
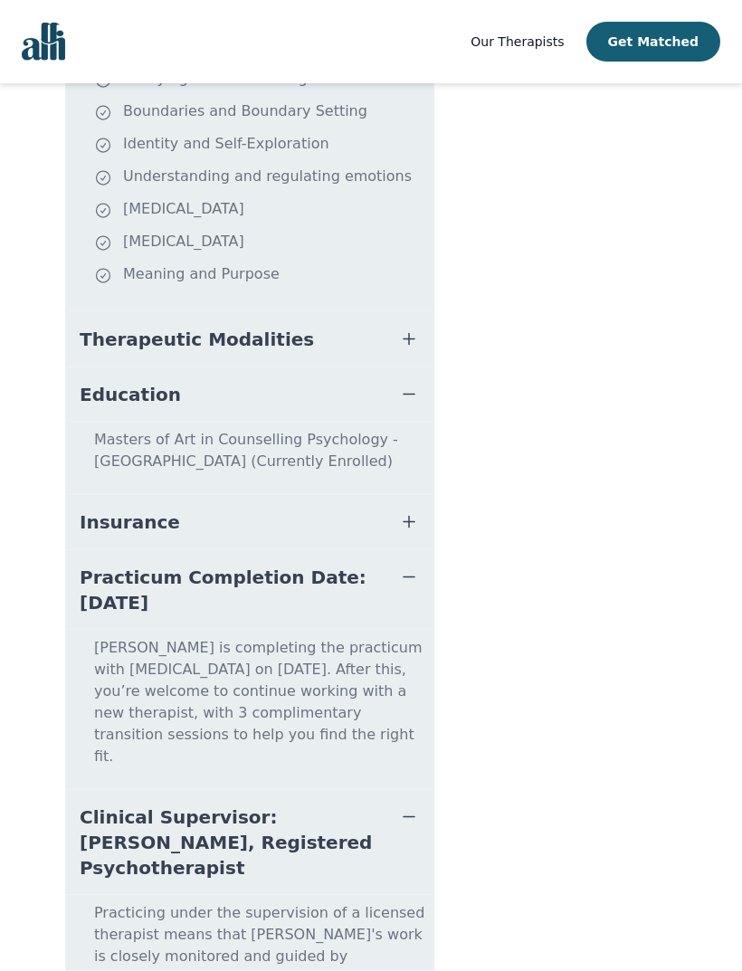
click at [410, 790] on button "Clinical Supervisor: [PERSON_NAME], Registered Psychotherapist" at bounding box center [249, 842] width 369 height 105
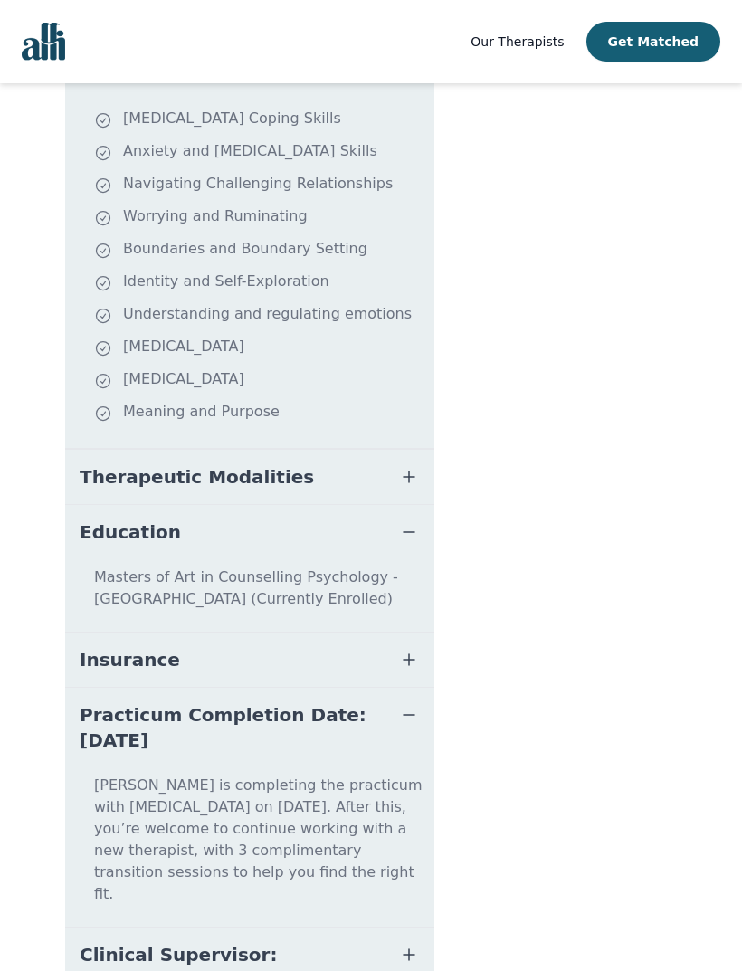
click at [414, 702] on span "button" at bounding box center [409, 714] width 22 height 25
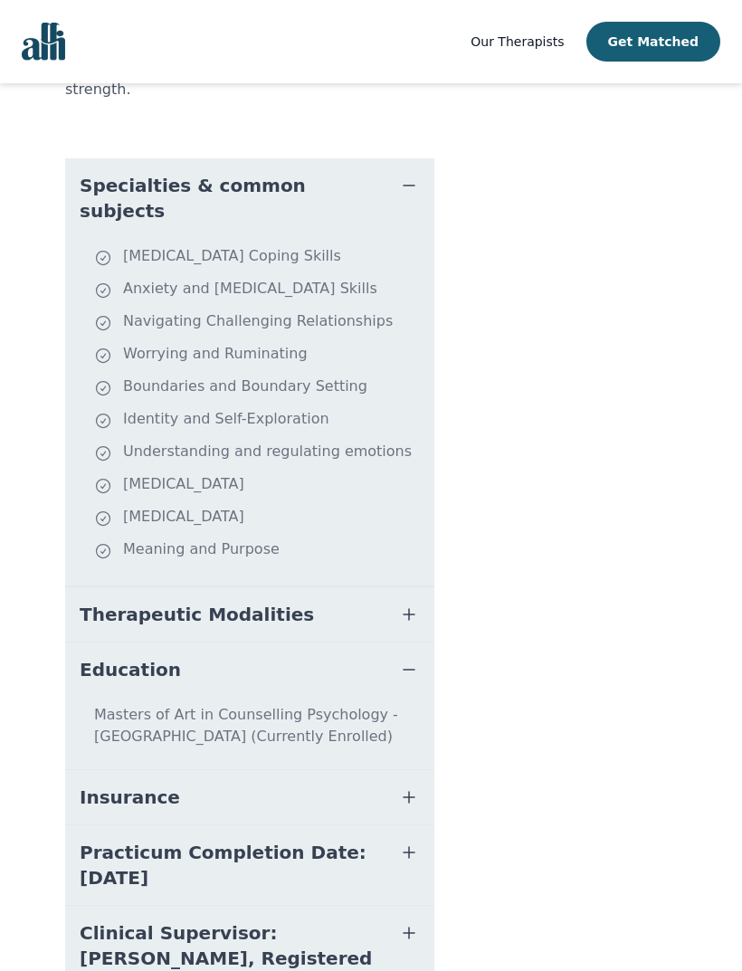
click at [414, 587] on button "Therapeutic Modalities" at bounding box center [249, 614] width 369 height 54
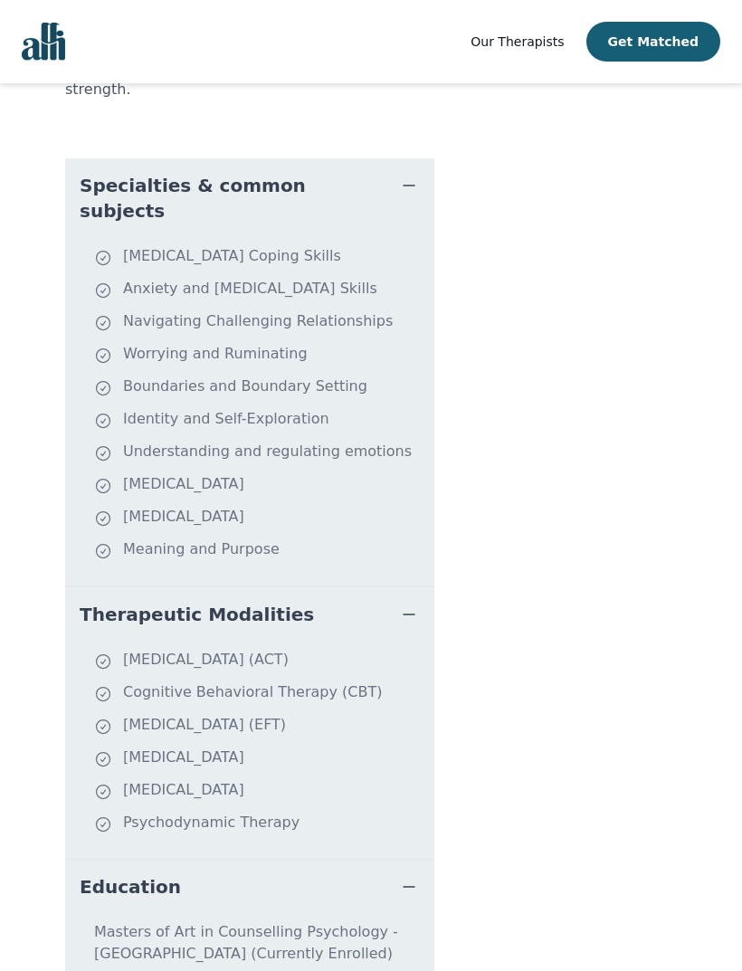
click at [411, 587] on button "Therapeutic Modalities" at bounding box center [249, 614] width 369 height 54
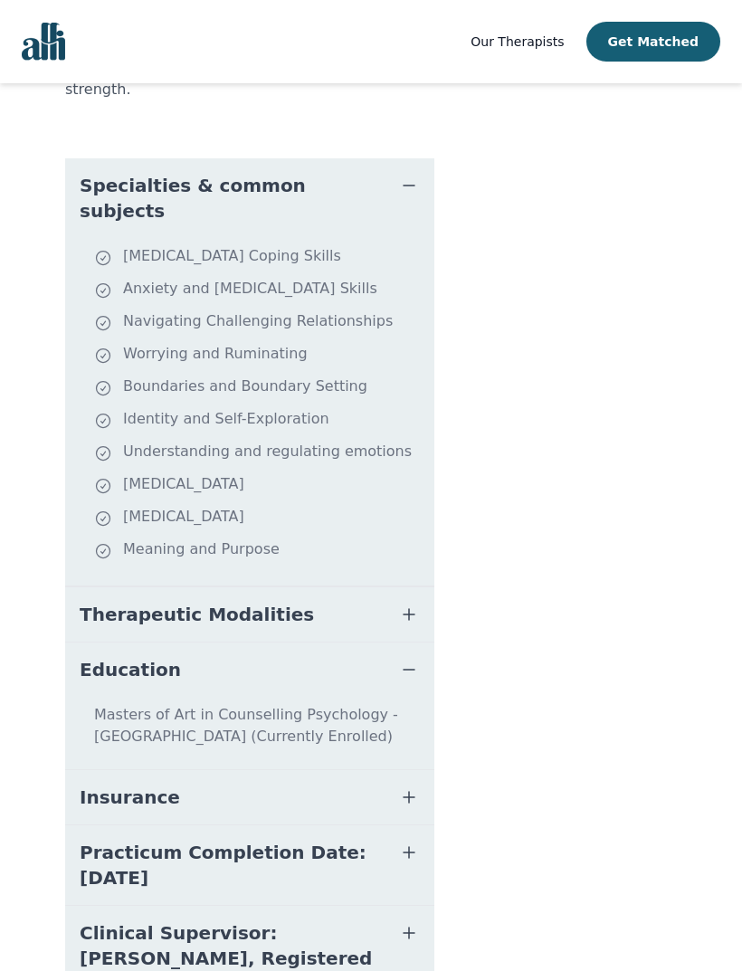
click at [407, 587] on button "Therapeutic Modalities" at bounding box center [249, 614] width 369 height 54
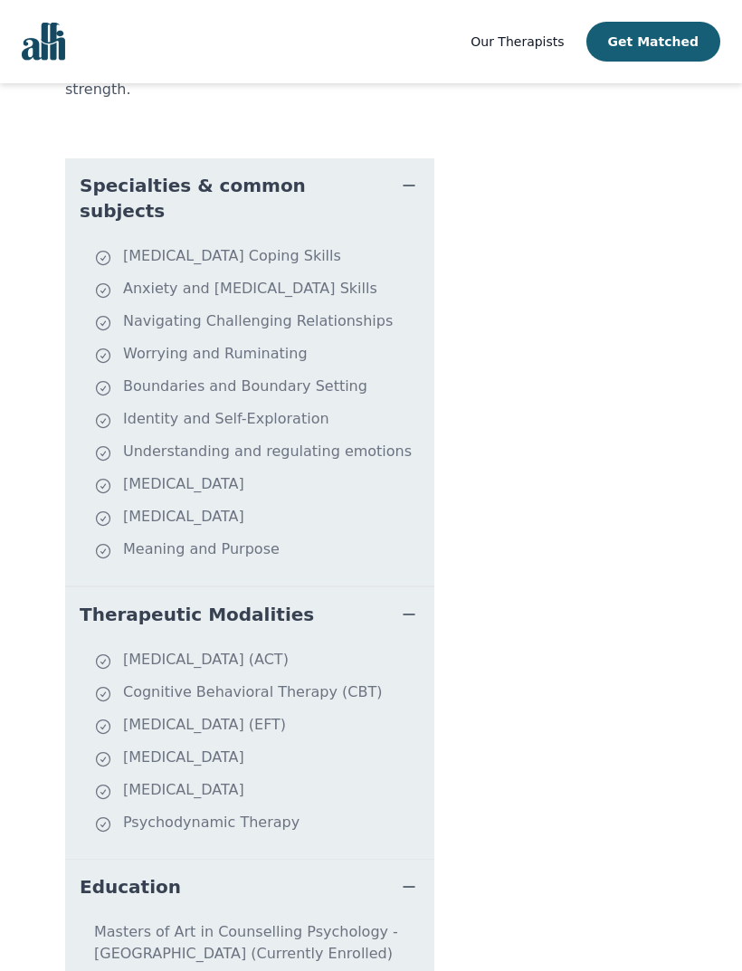
click at [425, 859] on button "Education" at bounding box center [249, 886] width 369 height 54
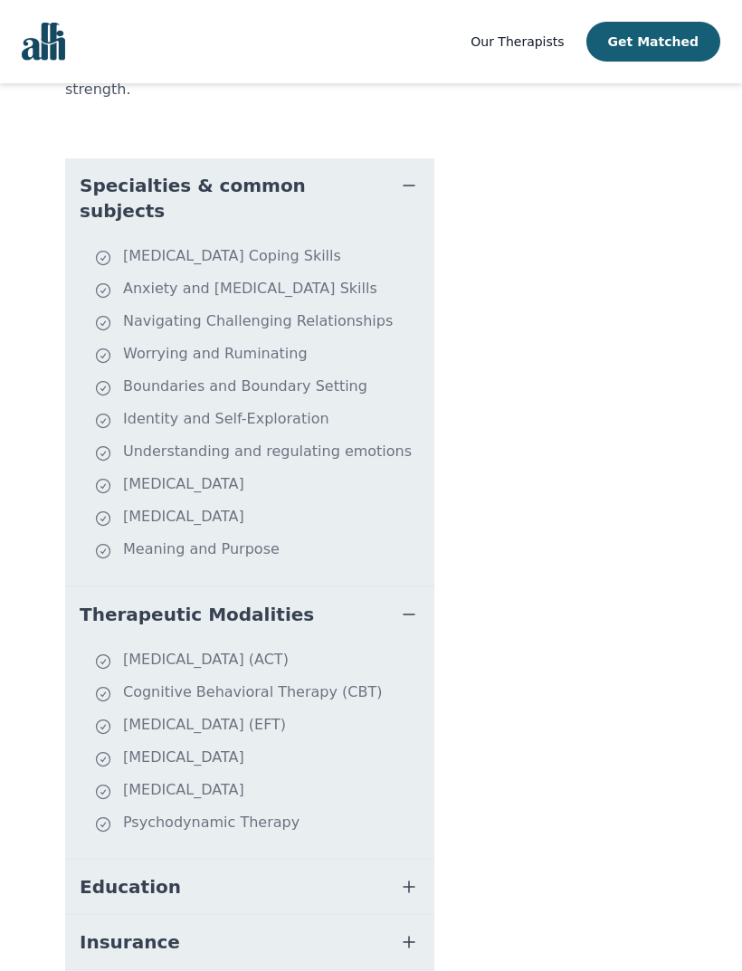
click at [421, 587] on button "Therapeutic Modalities" at bounding box center [249, 614] width 369 height 54
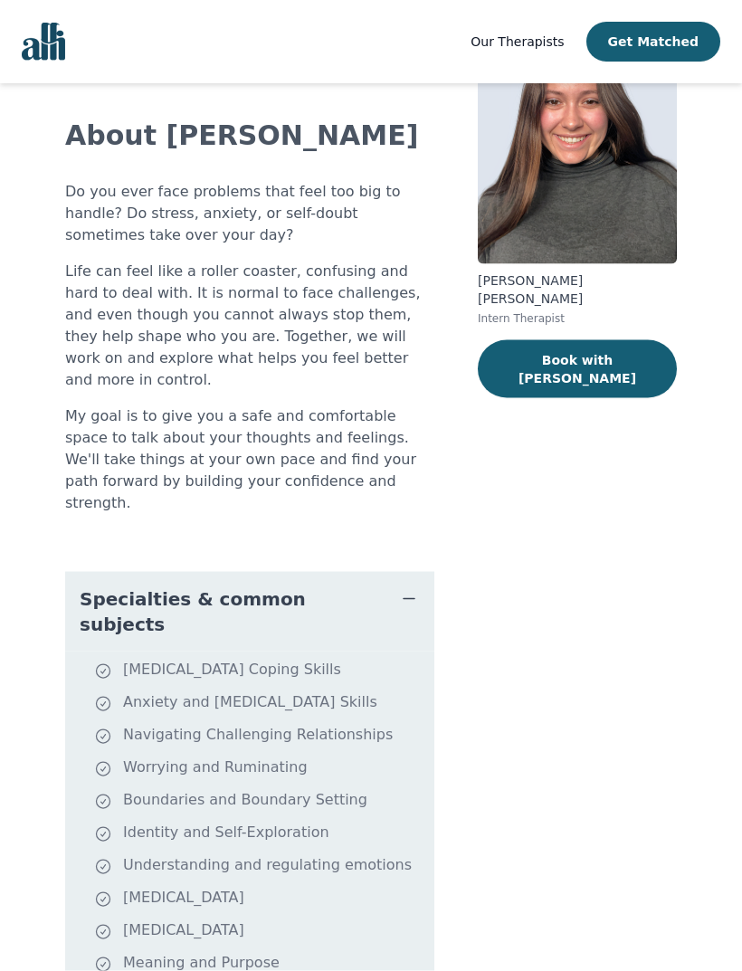
click at [399, 588] on icon "button" at bounding box center [409, 599] width 22 height 22
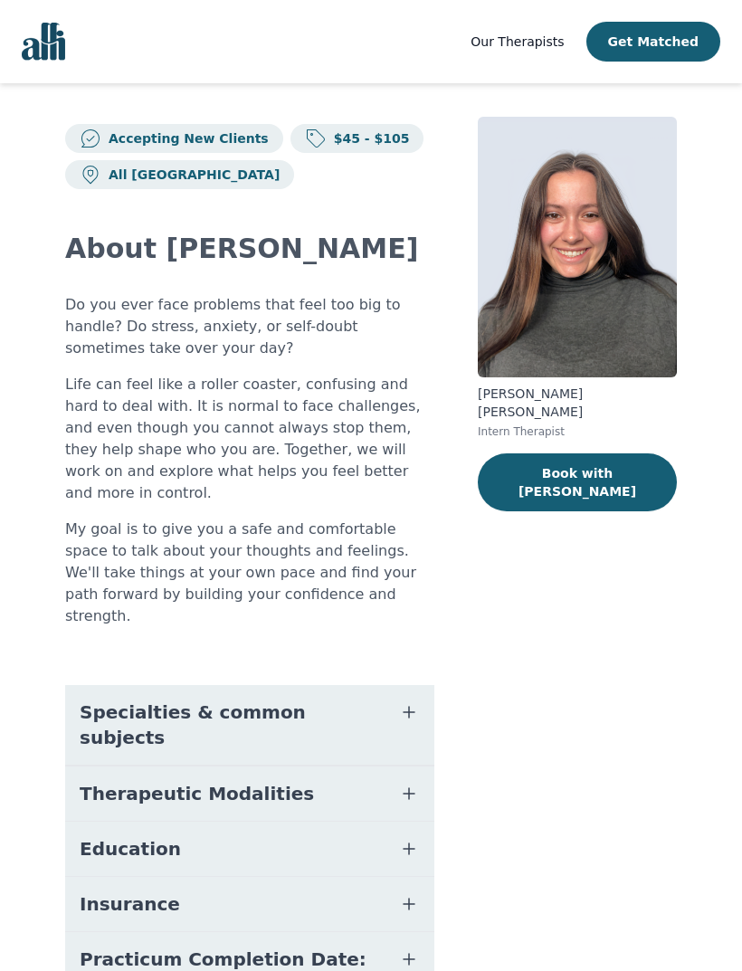
scroll to position [0, 0]
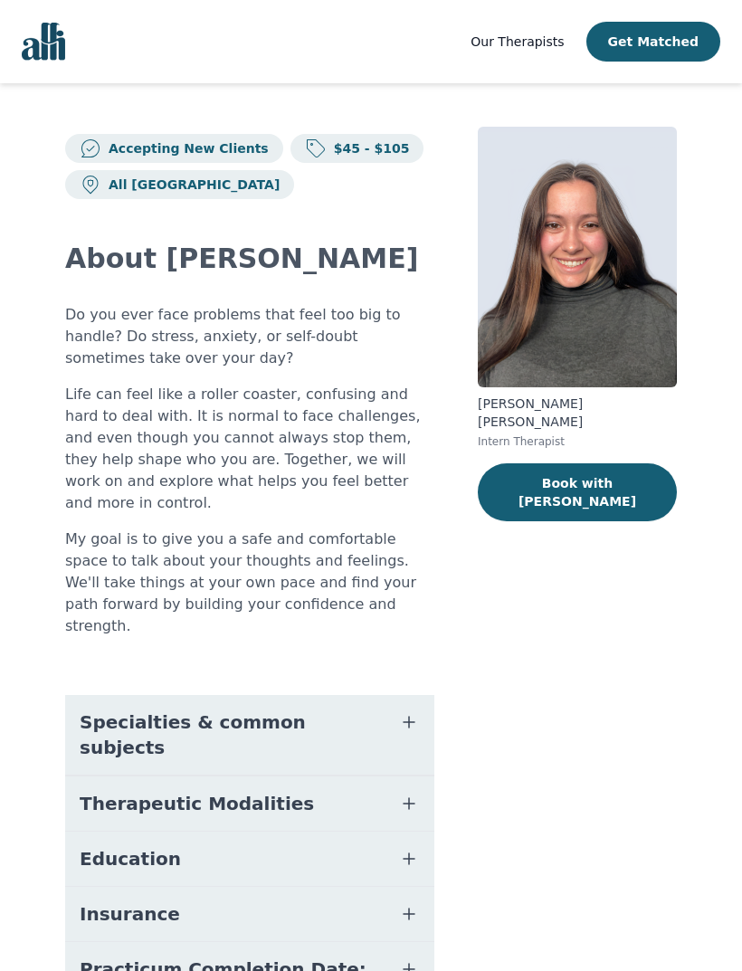
click at [617, 463] on button "Book with [PERSON_NAME]" at bounding box center [577, 492] width 199 height 58
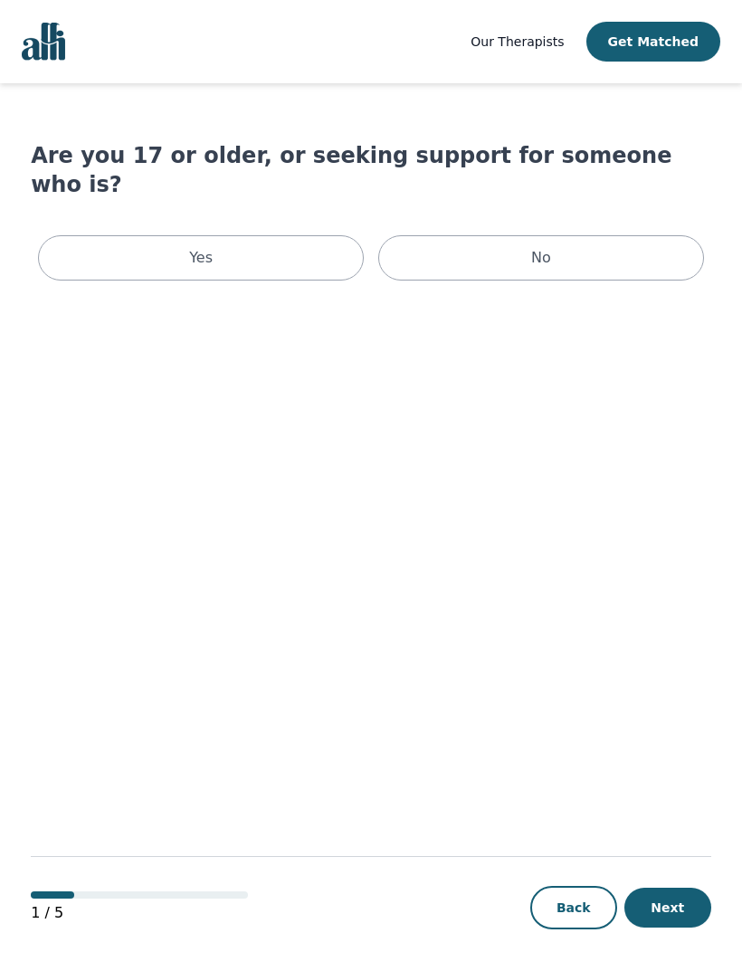
click at [90, 237] on div "Yes" at bounding box center [201, 257] width 326 height 45
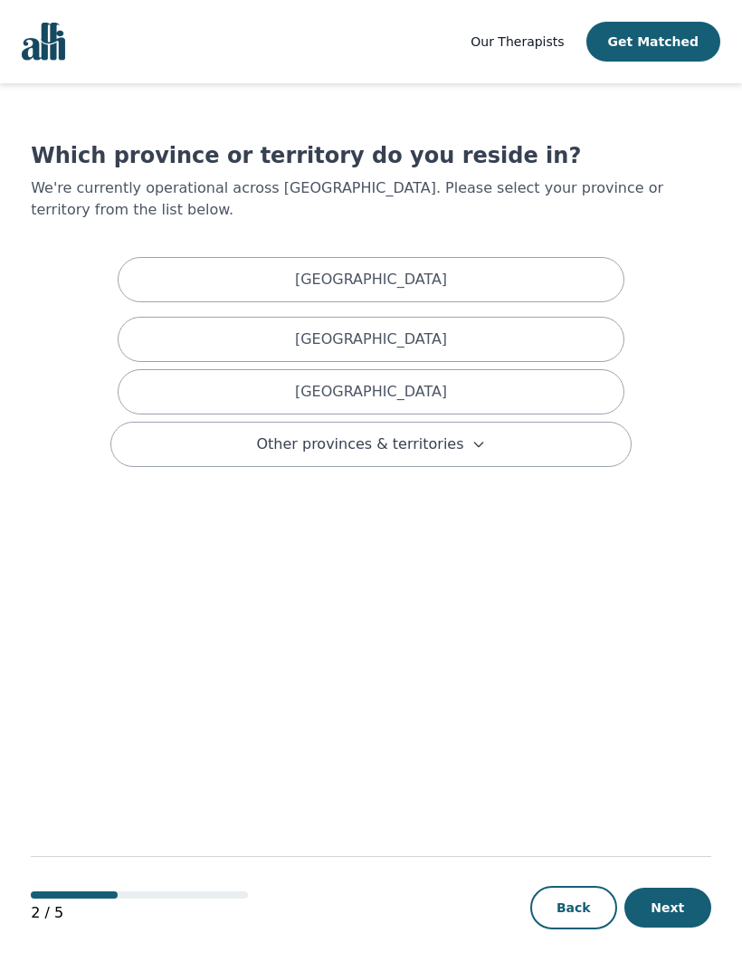
click at [597, 372] on div "[GEOGRAPHIC_DATA]" at bounding box center [371, 391] width 507 height 45
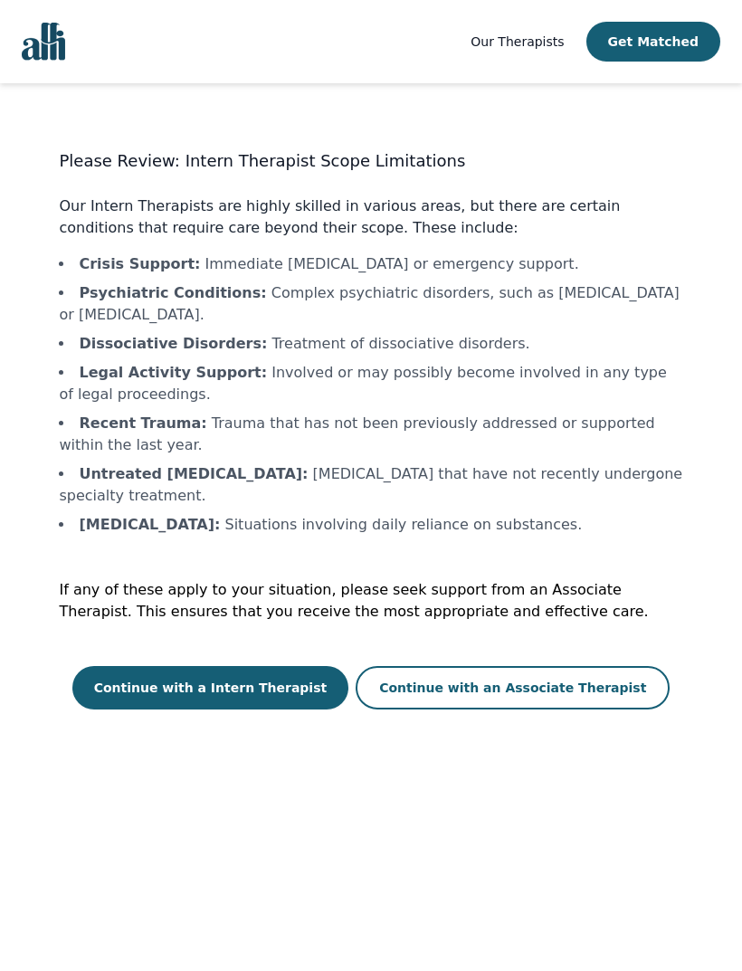
click at [582, 687] on button "Continue with an Associate Therapist" at bounding box center [512, 687] width 314 height 43
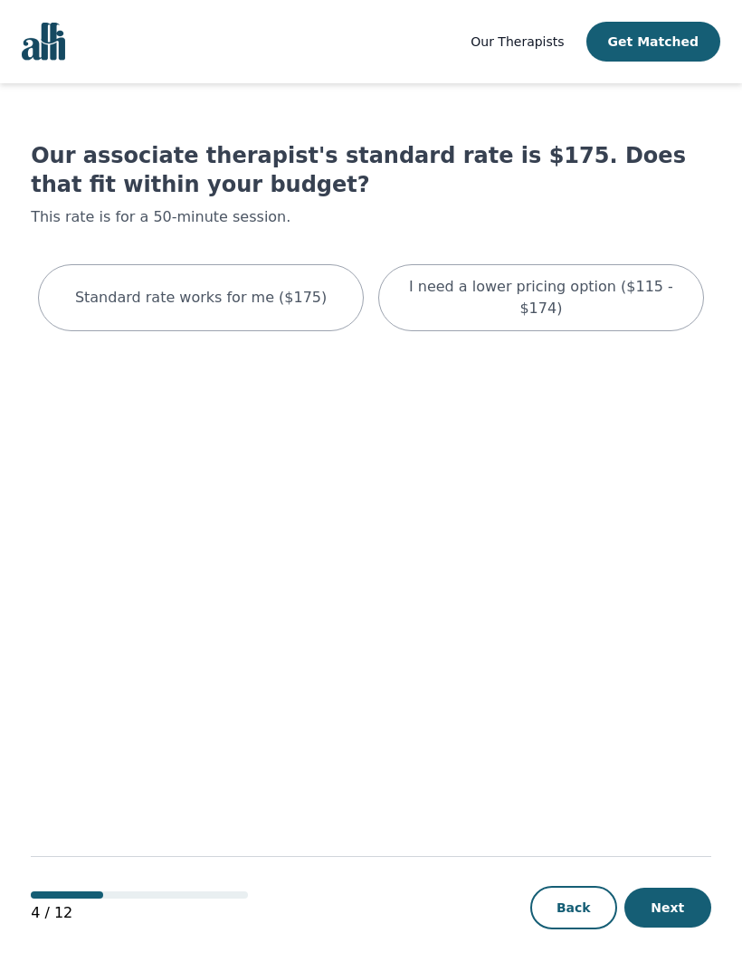
click at [670, 304] on div "I need a lower pricing option ($115 - $174)" at bounding box center [541, 297] width 326 height 67
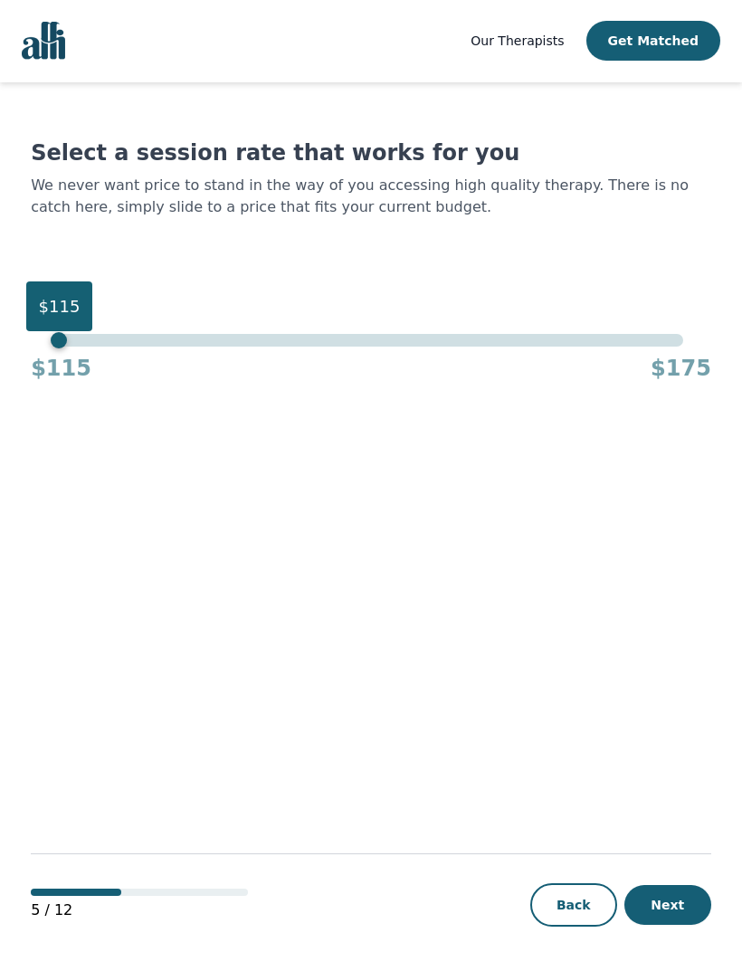
scroll to position [2, 0]
click at [687, 925] on button "Next" at bounding box center [667, 906] width 87 height 40
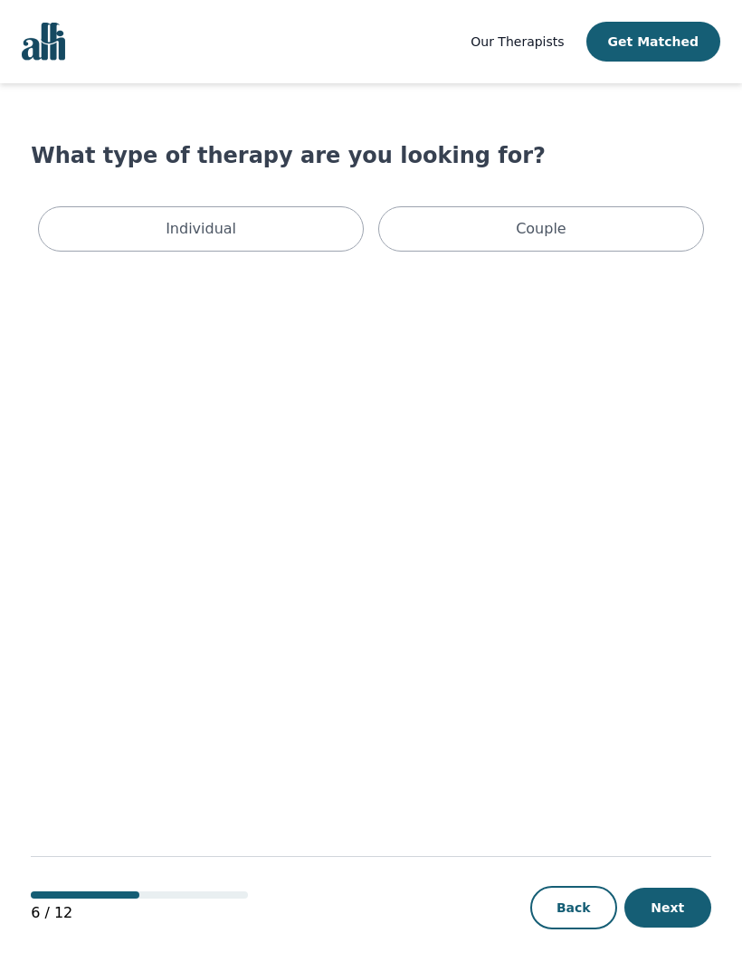
click at [174, 232] on p "Individual" at bounding box center [201, 229] width 71 height 22
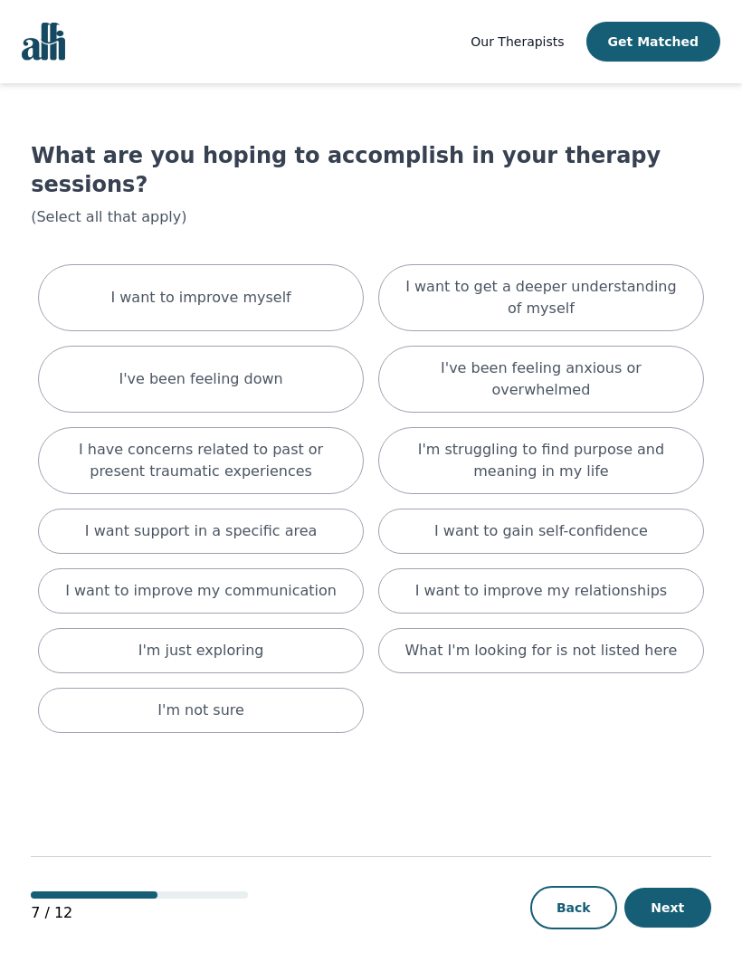
click at [70, 346] on div "I've been feeling down" at bounding box center [201, 379] width 326 height 67
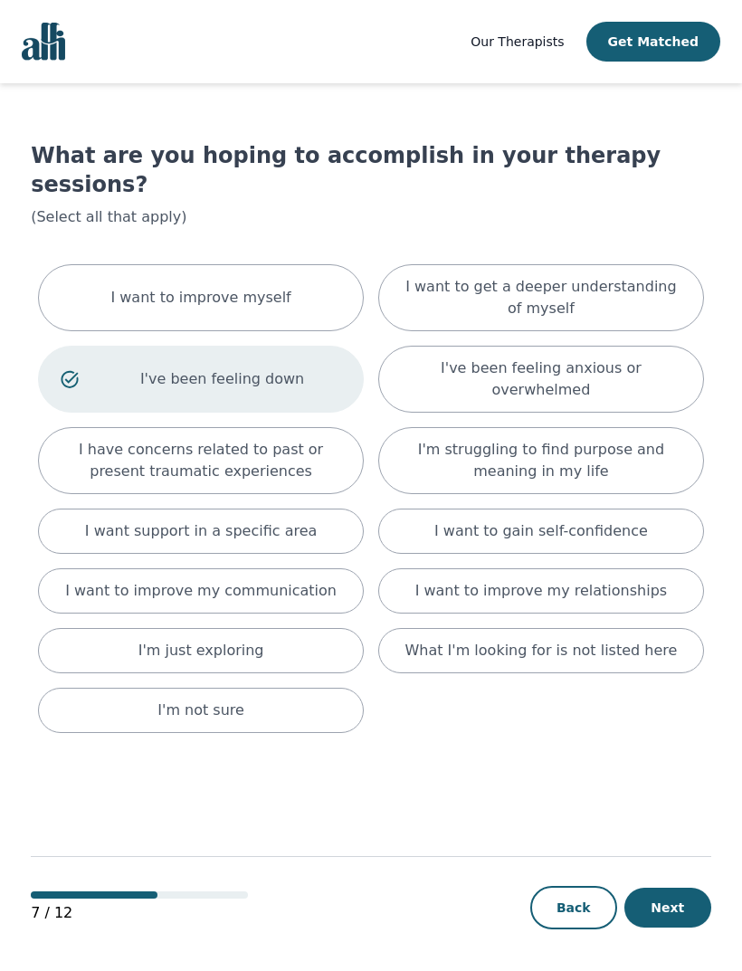
click at [683, 346] on div "I've been feeling anxious or overwhelmed" at bounding box center [541, 379] width 326 height 67
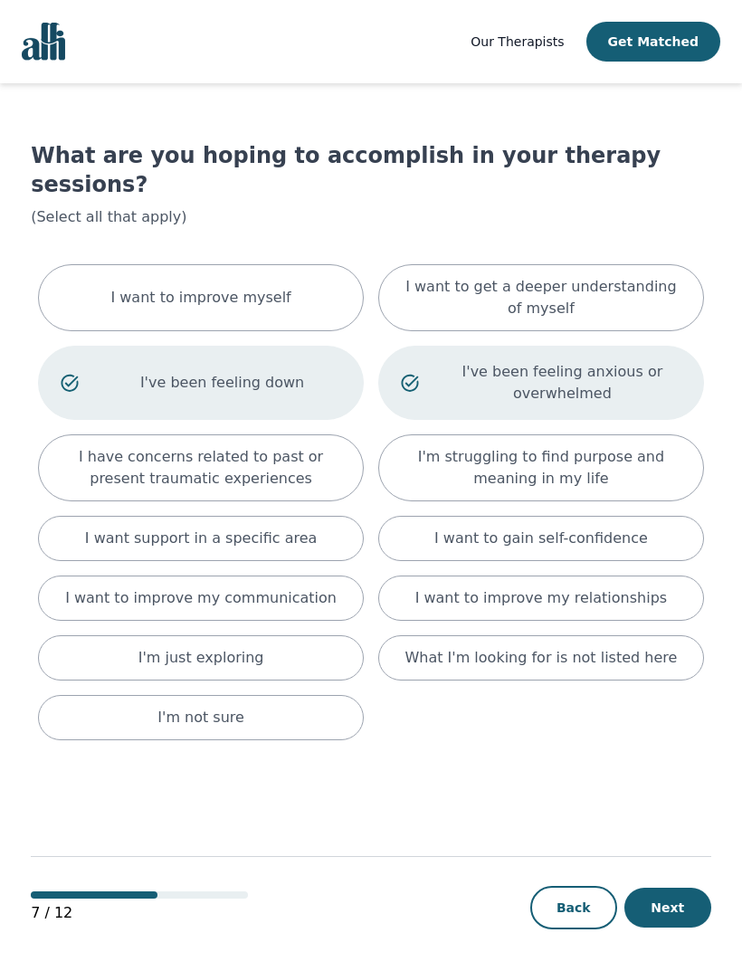
click at [665, 639] on div "What I'm looking for is not listed here" at bounding box center [541, 657] width 326 height 45
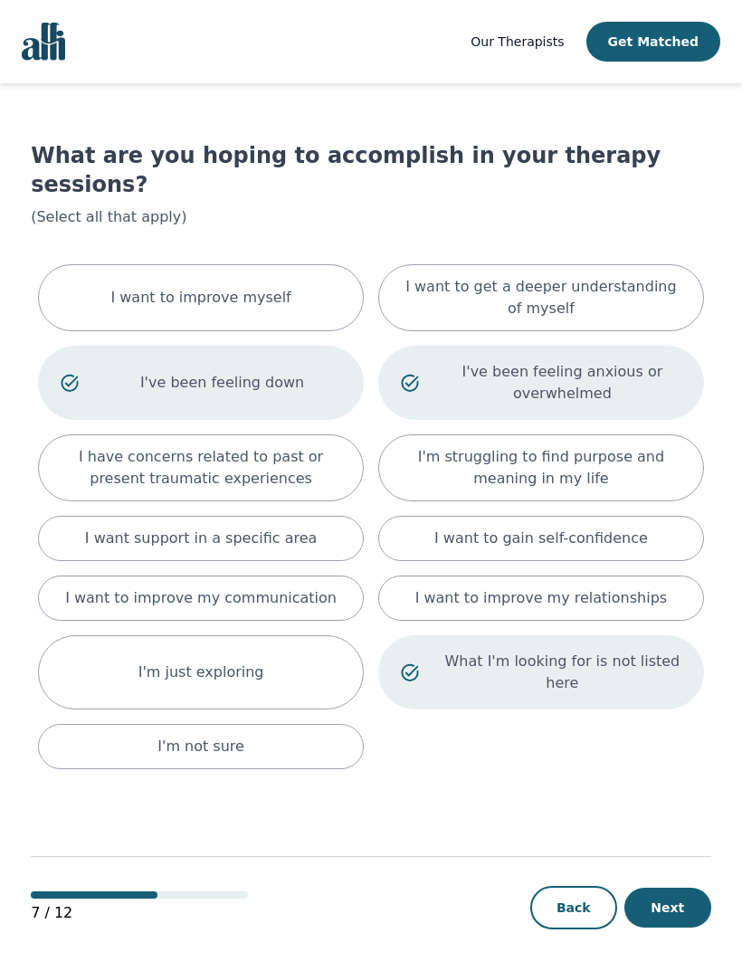
click at [671, 650] on p "What I'm looking for is not listed here" at bounding box center [562, 671] width 238 height 43
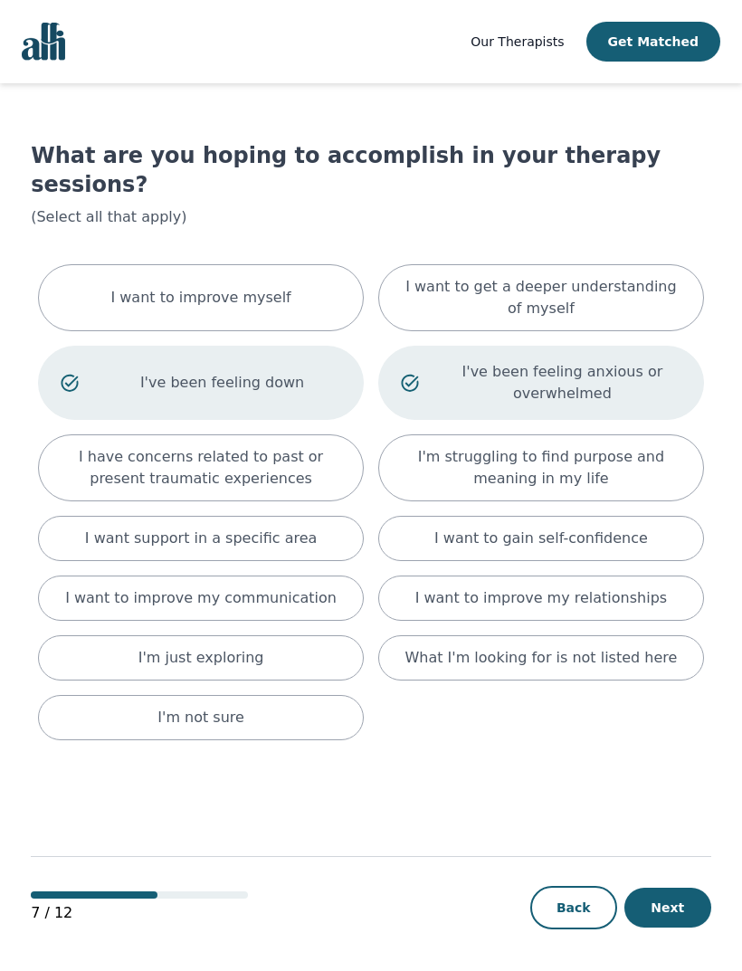
click at [84, 283] on div "I want to improve myself" at bounding box center [201, 297] width 326 height 67
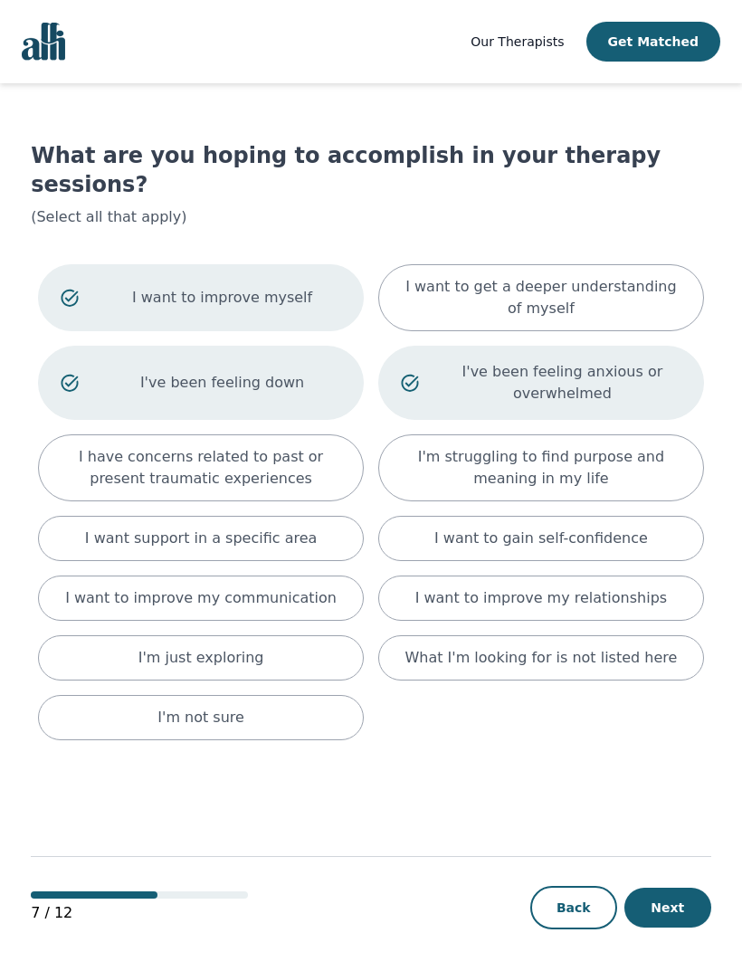
click at [76, 283] on div "I want to improve myself" at bounding box center [201, 297] width 326 height 67
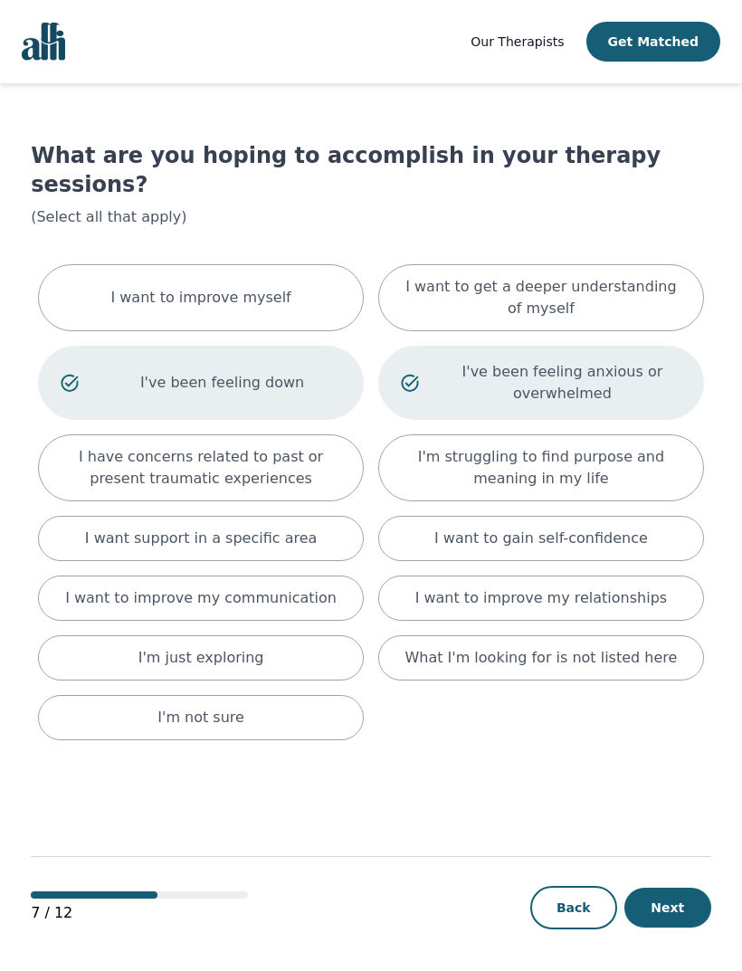
click at [677, 927] on button "Next" at bounding box center [667, 907] width 87 height 40
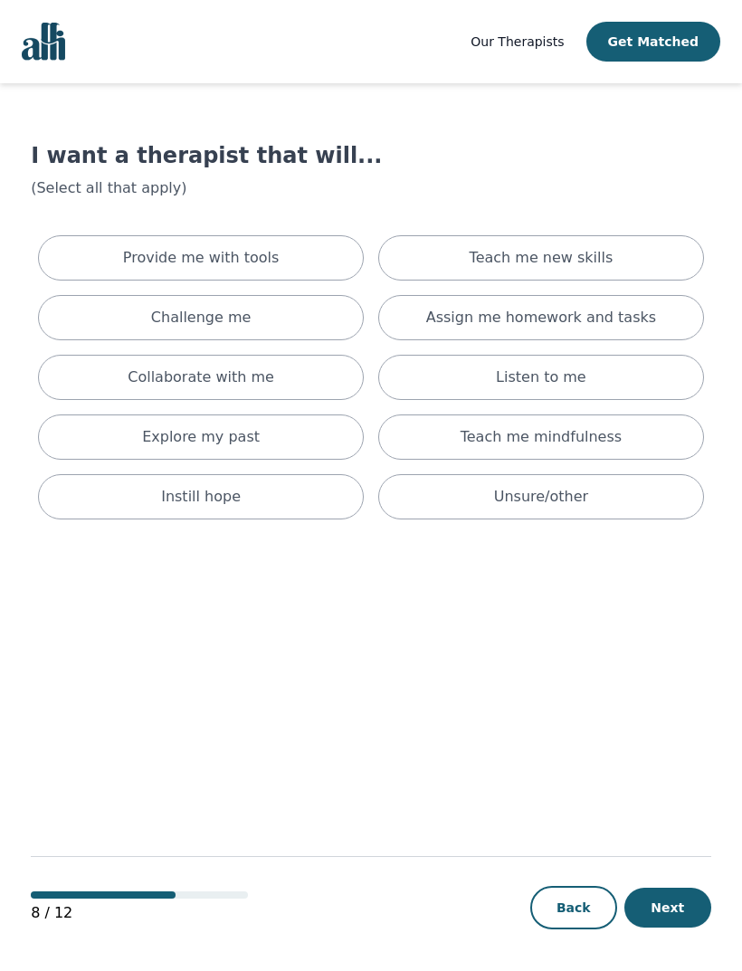
click at [90, 246] on div "Provide me with tools" at bounding box center [201, 257] width 326 height 45
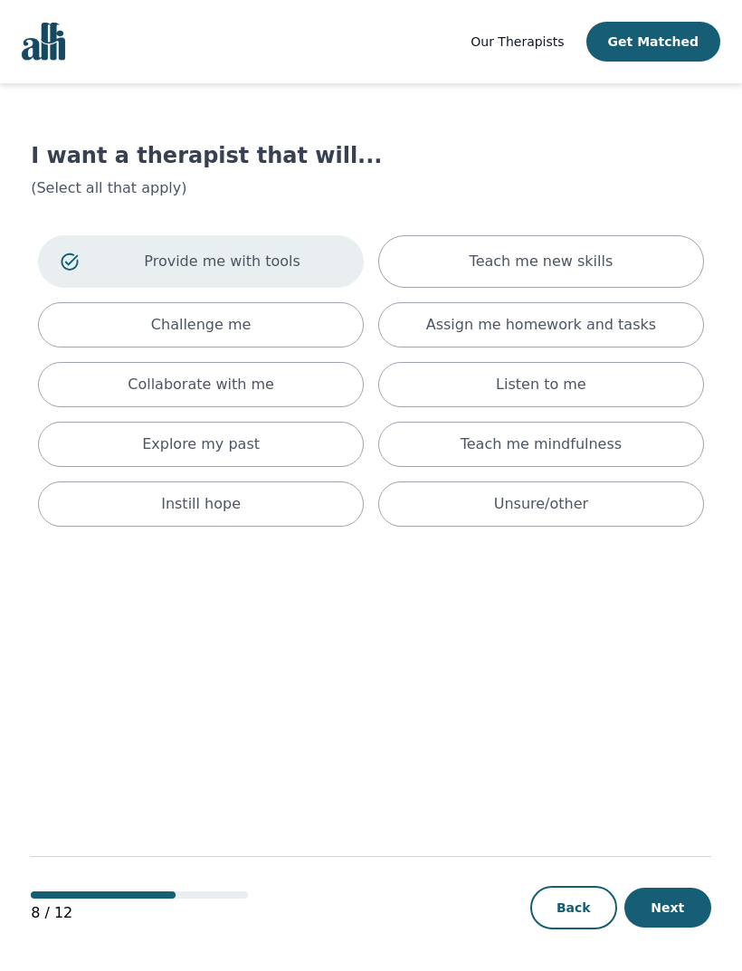
click at [637, 447] on div "Teach me mindfulness" at bounding box center [541, 444] width 326 height 45
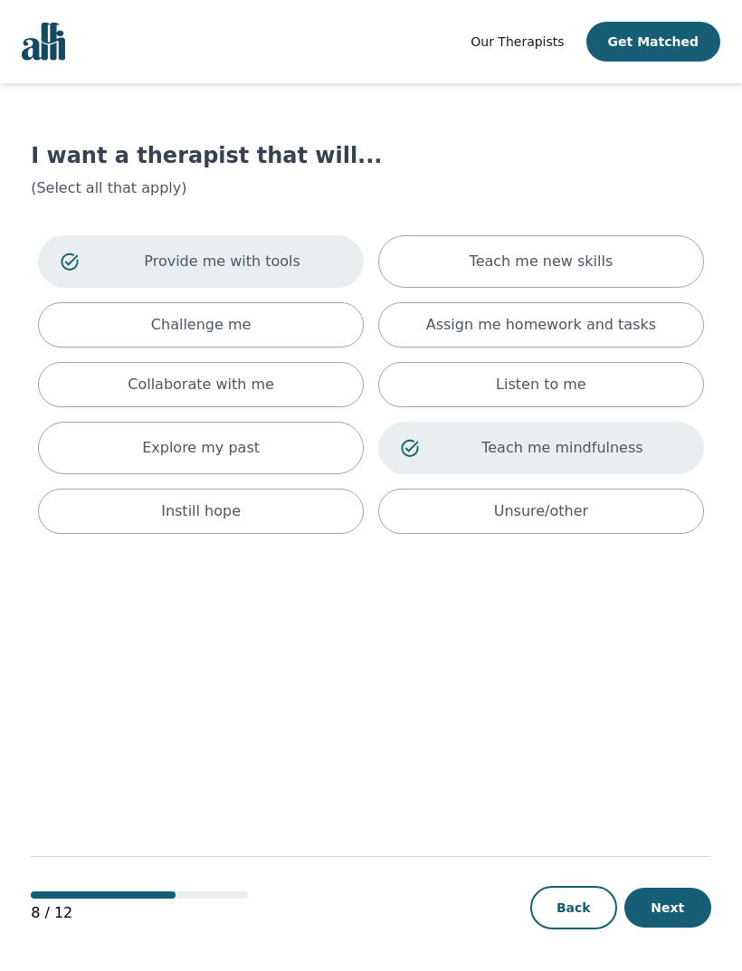
click at [638, 391] on div "Listen to me" at bounding box center [541, 384] width 326 height 45
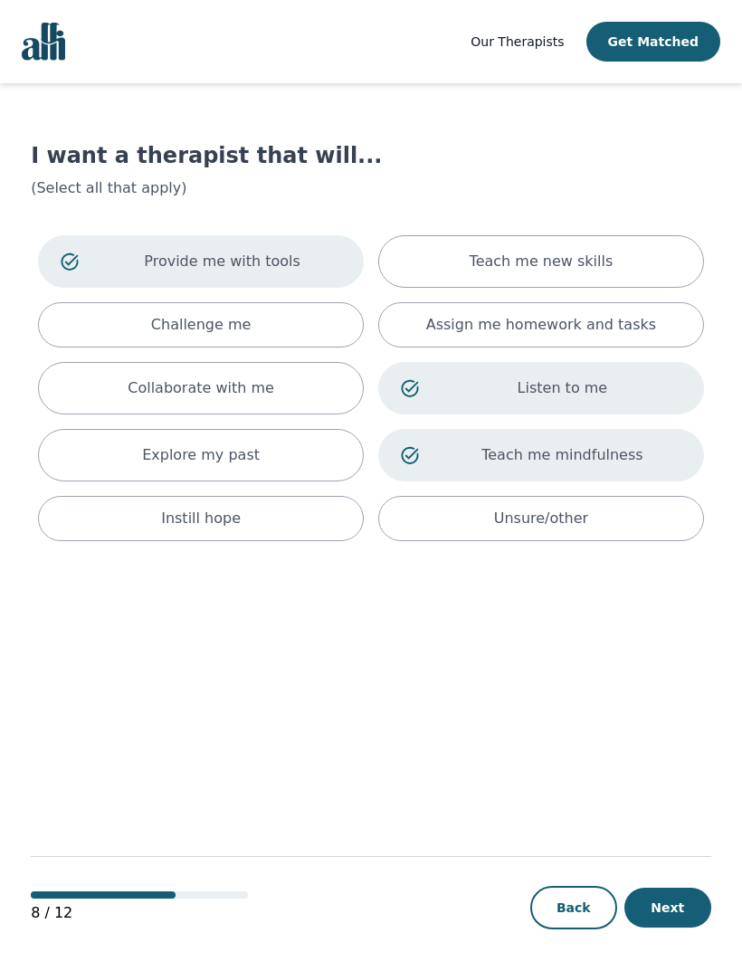
click at [652, 280] on div "Teach me new skills" at bounding box center [541, 261] width 326 height 52
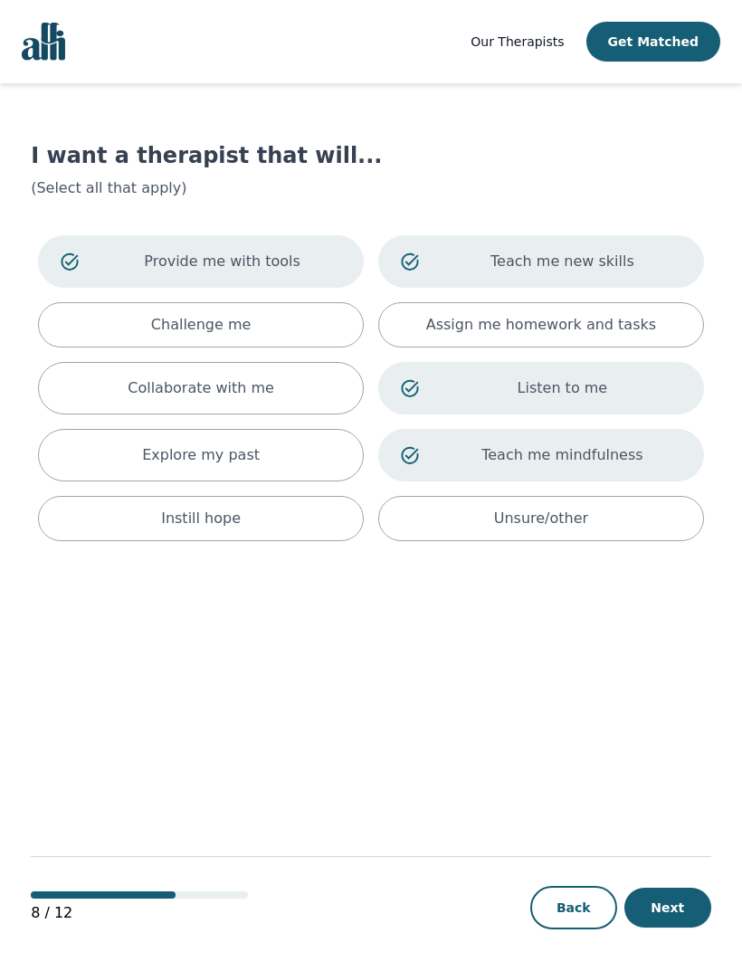
click at [645, 321] on div "Assign me homework and tasks" at bounding box center [541, 324] width 326 height 45
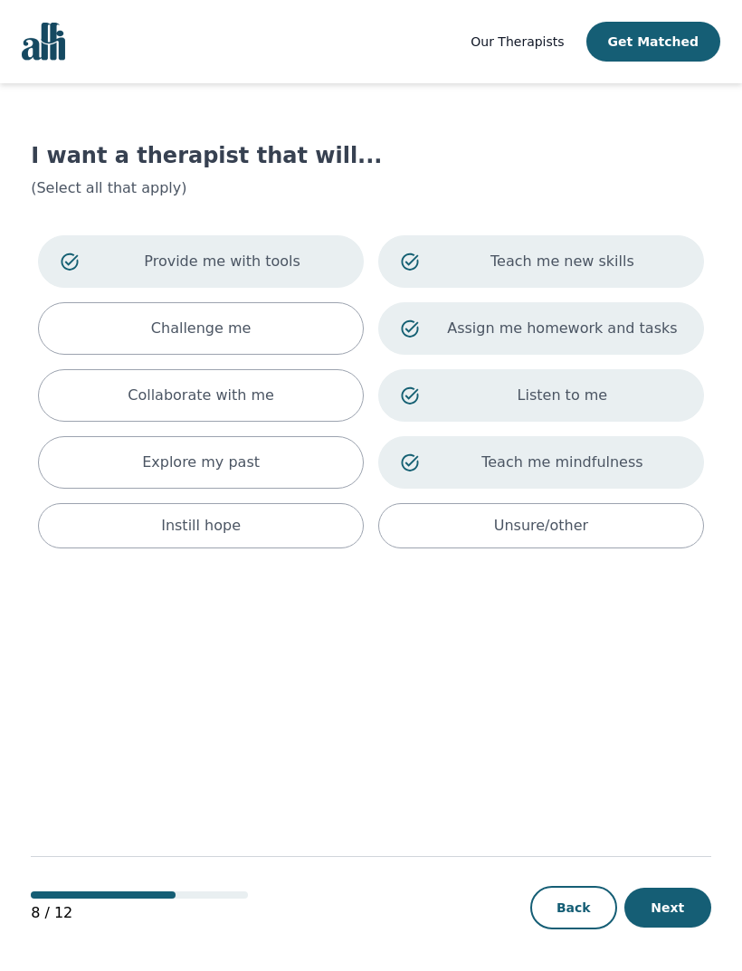
click at [109, 340] on div "Challenge me" at bounding box center [201, 328] width 326 height 52
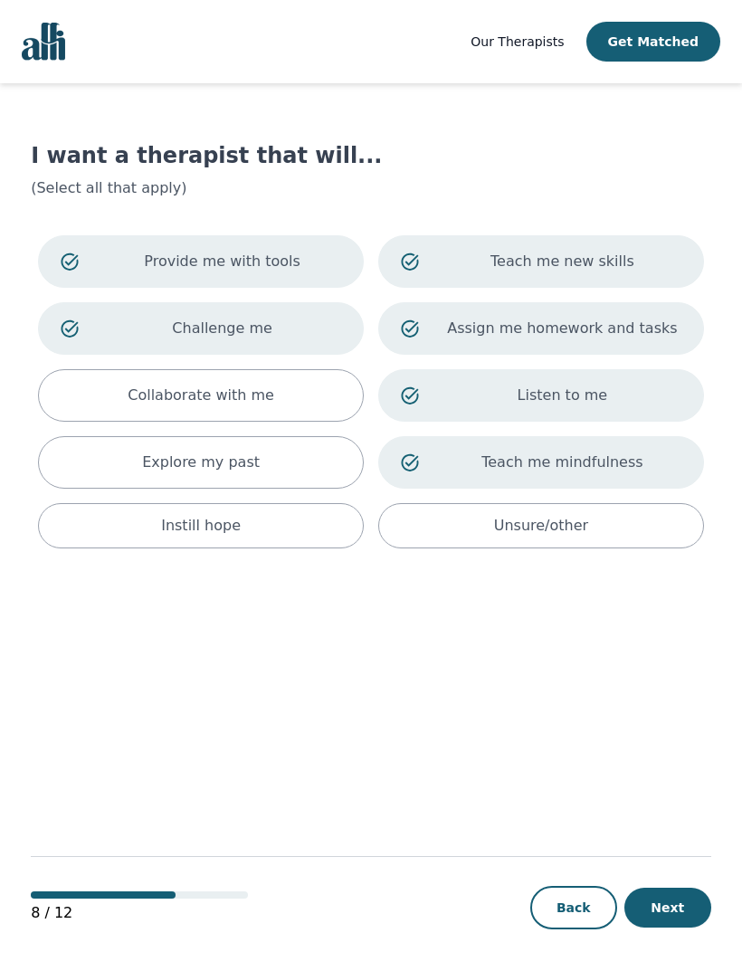
click at [104, 399] on div "Collaborate with me" at bounding box center [201, 395] width 326 height 52
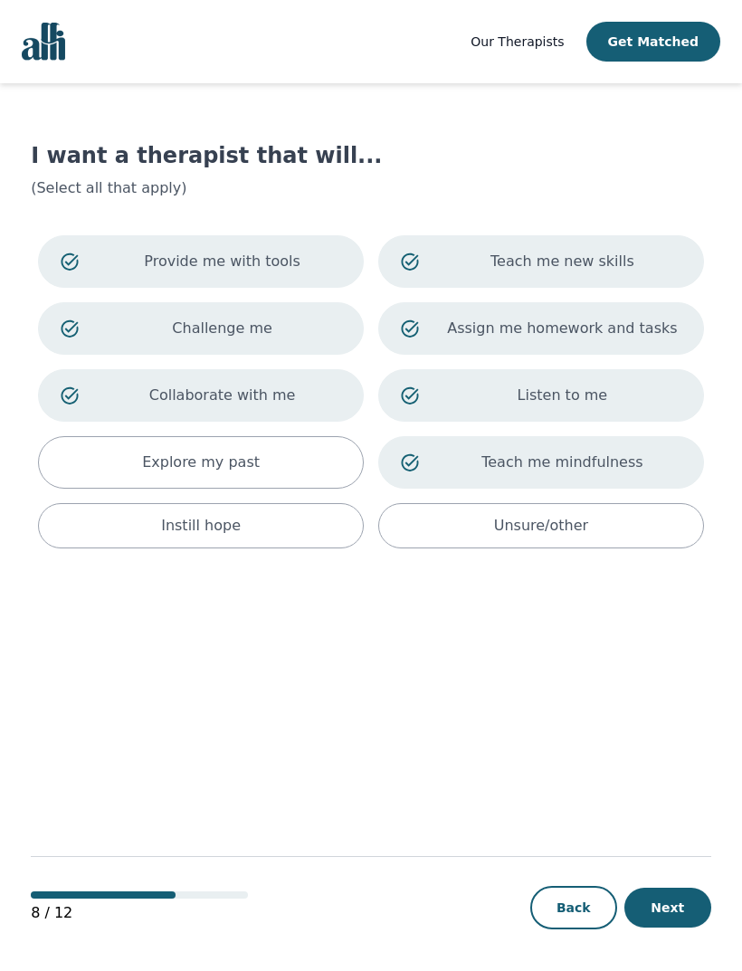
click at [113, 439] on div "Explore my past" at bounding box center [201, 462] width 326 height 52
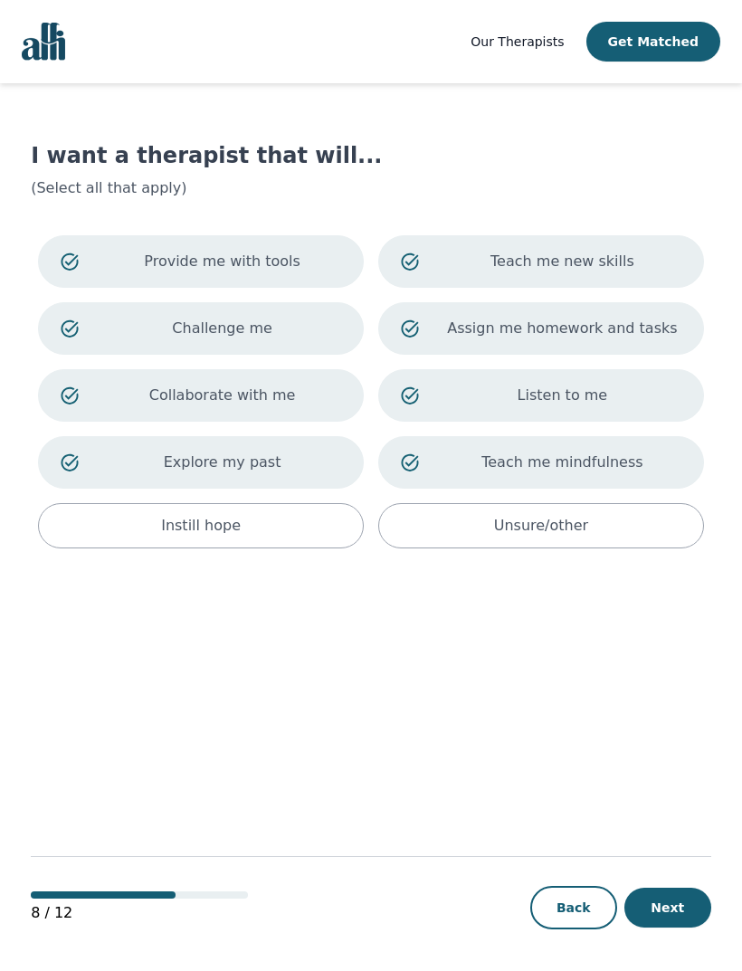
click at [563, 524] on p "Unsure/other" at bounding box center [541, 526] width 94 height 22
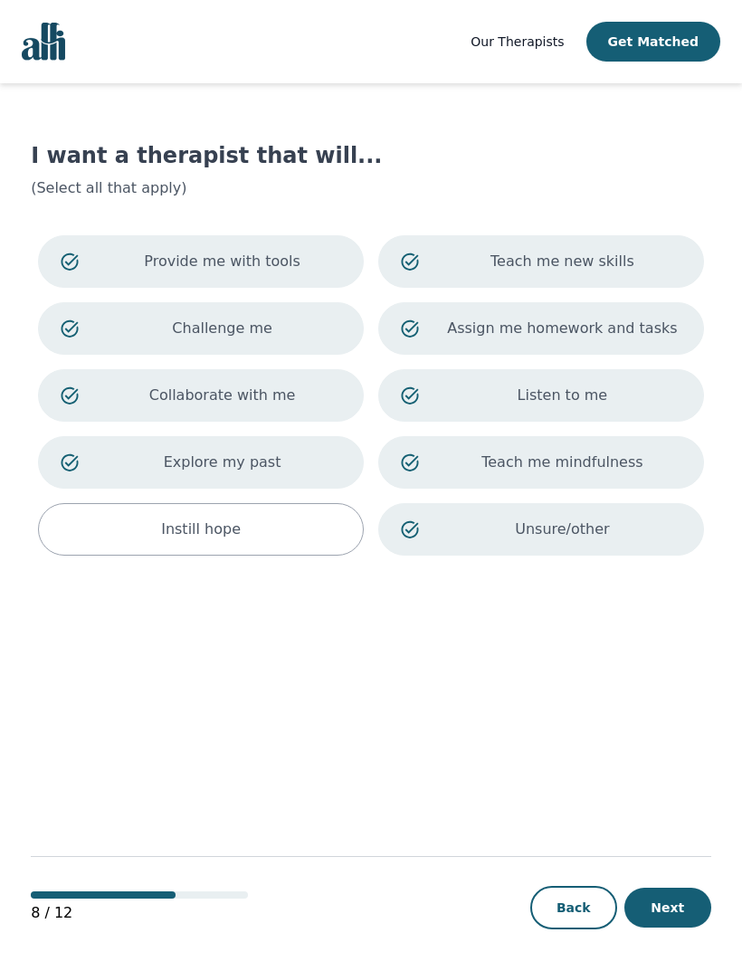
click at [96, 526] on div "Instill hope" at bounding box center [201, 529] width 326 height 52
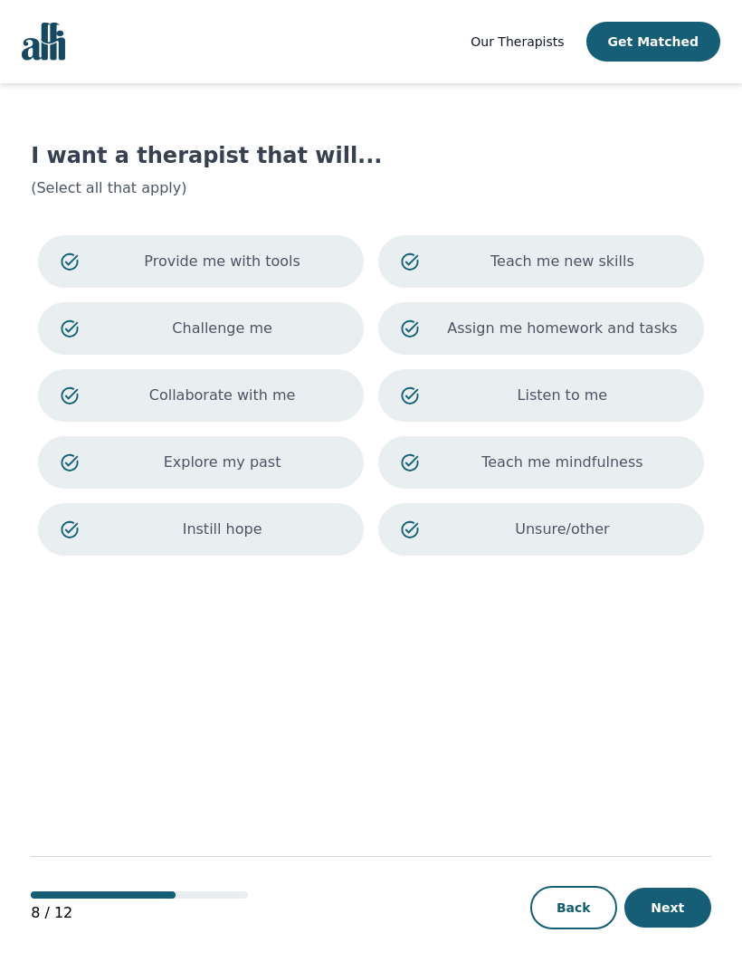
click at [687, 927] on button "Next" at bounding box center [667, 907] width 87 height 40
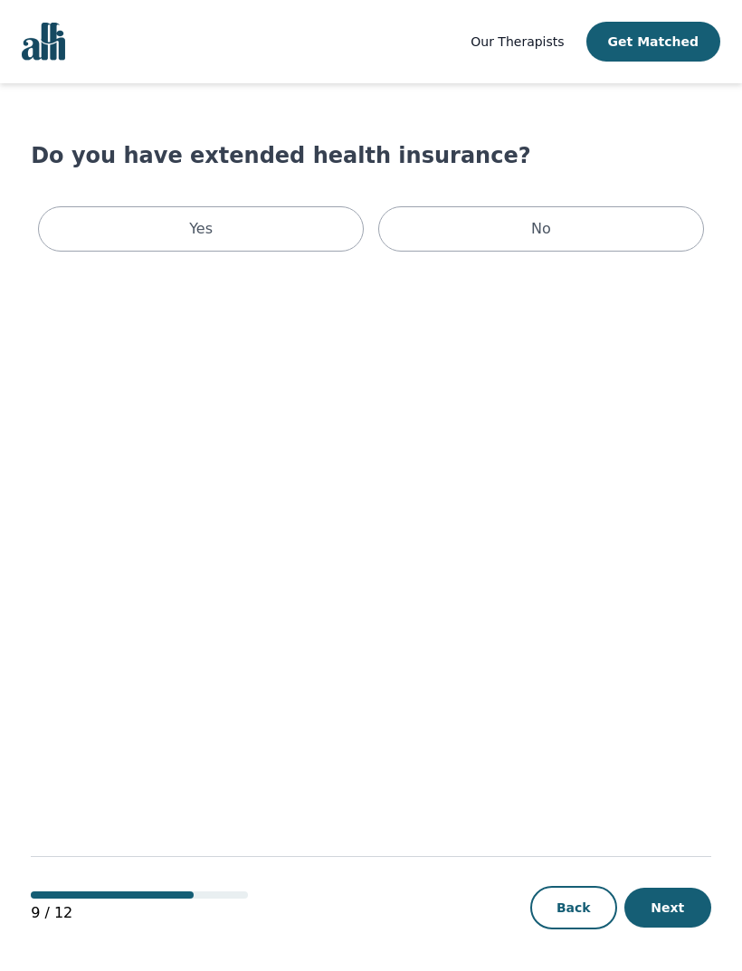
click at [640, 219] on div "No" at bounding box center [541, 228] width 326 height 45
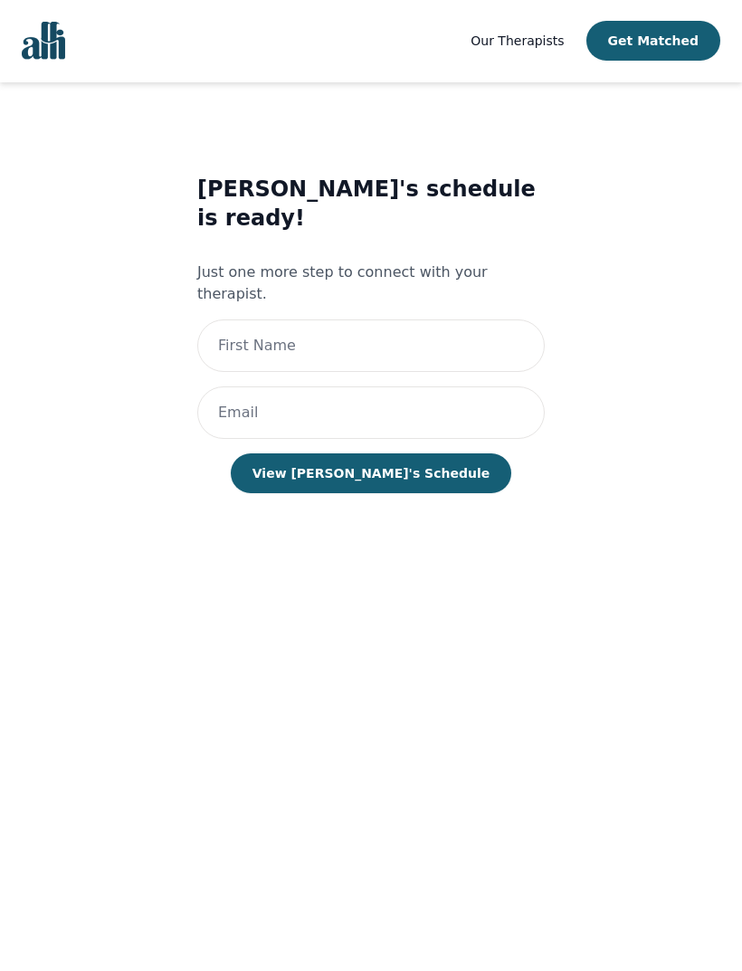
scroll to position [60, 0]
